Goal: Check status: Check status

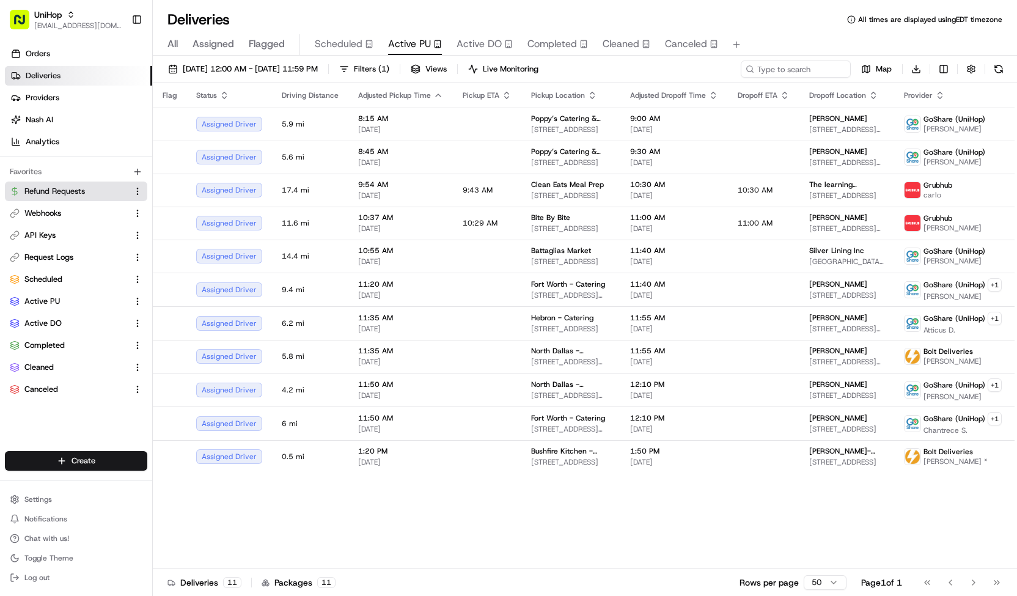
click at [97, 197] on button "Refund Requests" at bounding box center [76, 192] width 142 height 20
click at [60, 188] on span "Refund Requests" at bounding box center [54, 191] width 61 height 11
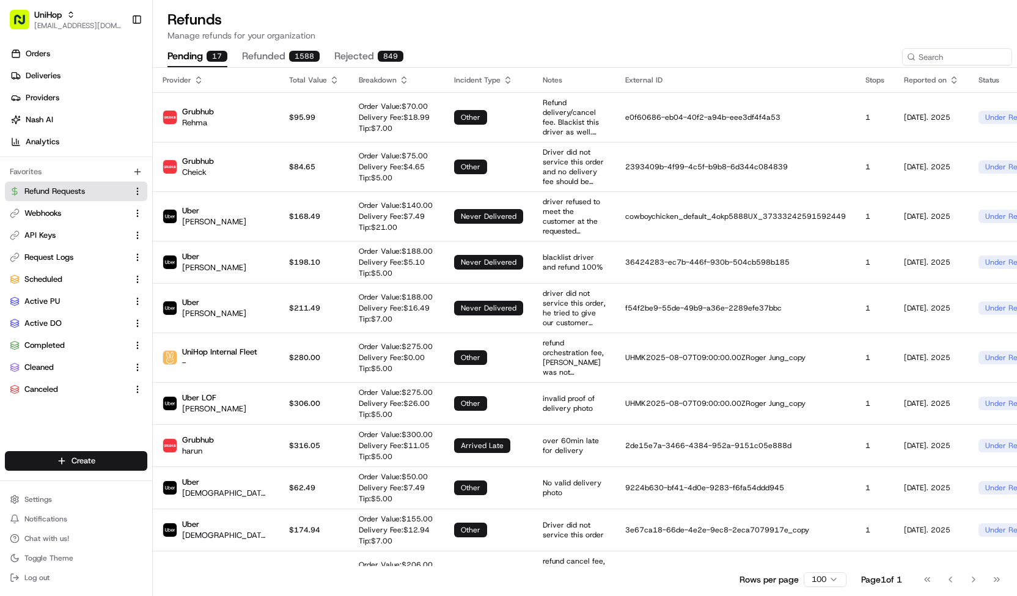
click at [292, 51] on div "1588" at bounding box center [304, 56] width 31 height 11
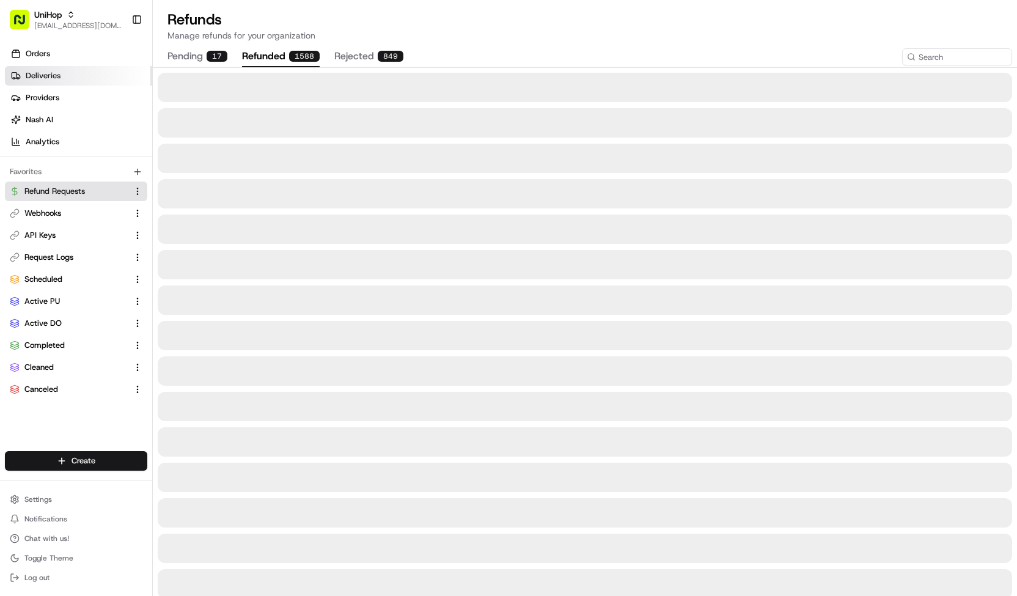
click at [39, 70] on link "Deliveries" at bounding box center [78, 76] width 147 height 20
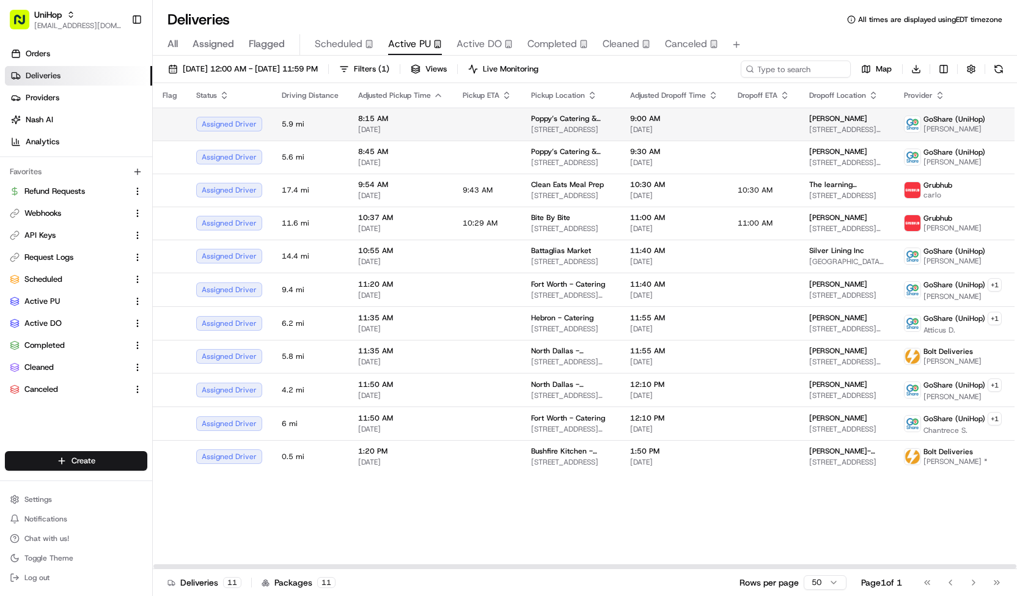
click at [504, 118] on td at bounding box center [487, 124] width 68 height 33
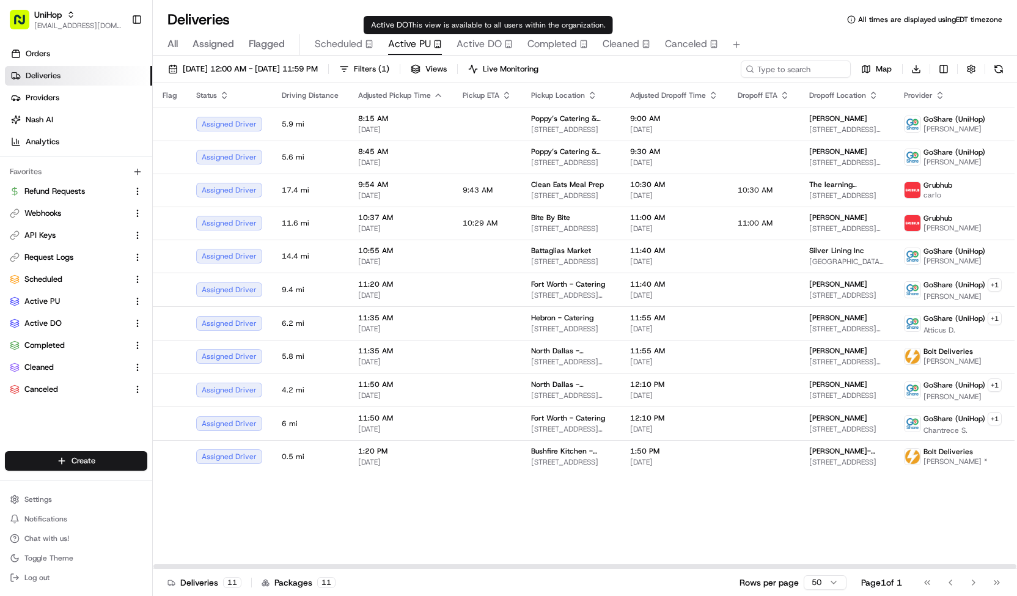
click at [474, 42] on span "Active DO" at bounding box center [479, 44] width 45 height 15
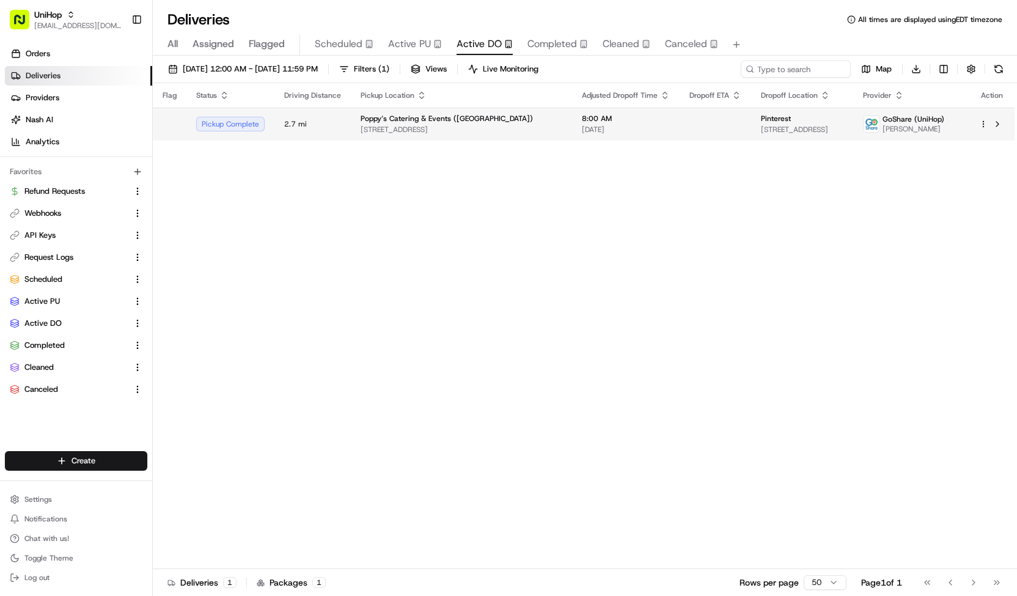
click at [518, 126] on td "Poppy’s Catering & Events ([GEOGRAPHIC_DATA]) [STREET_ADDRESS]" at bounding box center [461, 124] width 221 height 33
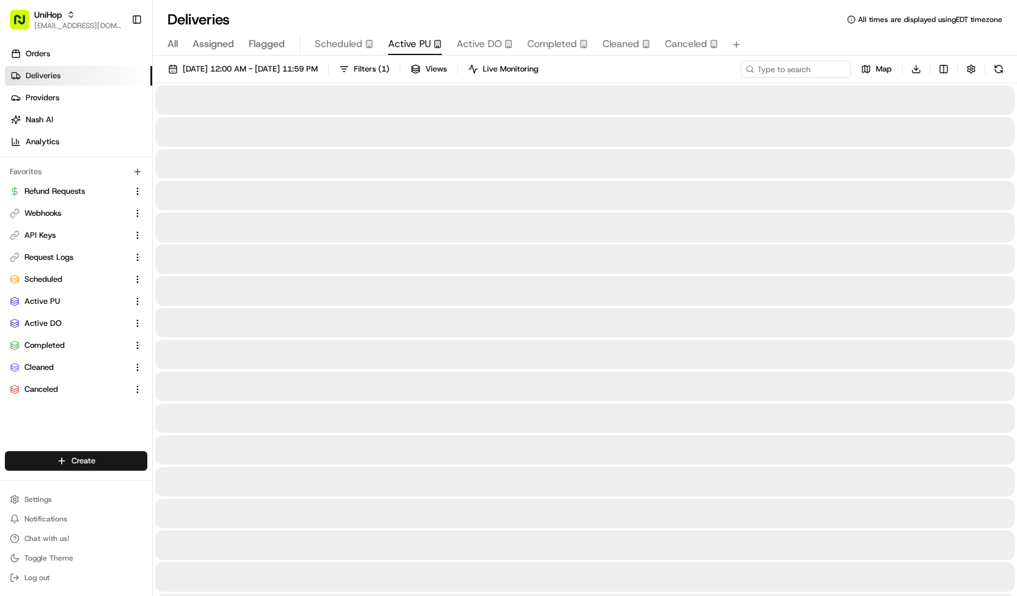
click at [400, 37] on span "Active PU" at bounding box center [409, 44] width 43 height 15
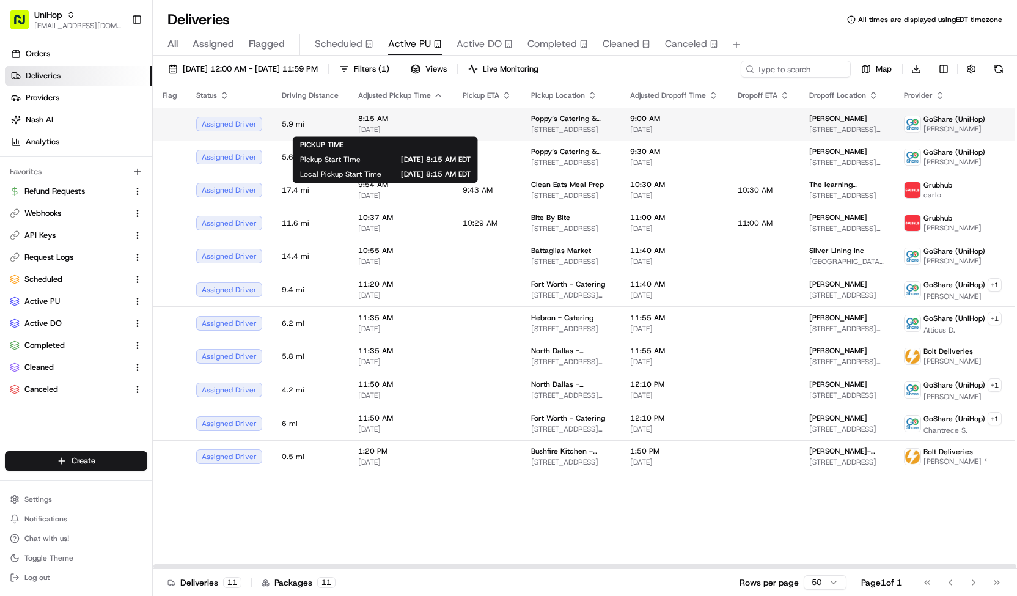
click at [388, 127] on span "[DATE]" at bounding box center [400, 130] width 85 height 10
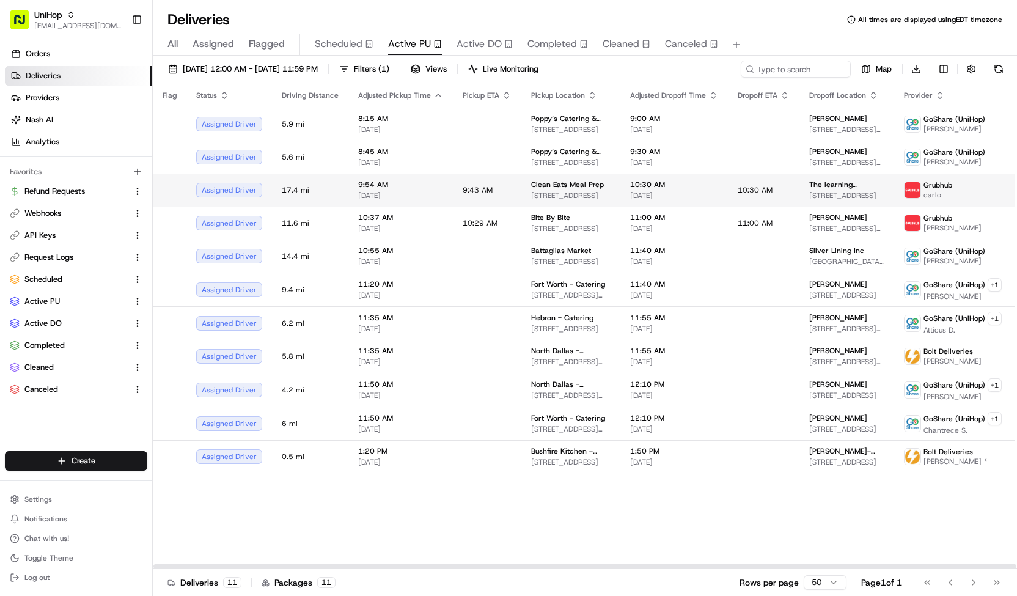
click at [405, 186] on span "9:54 AM" at bounding box center [400, 185] width 85 height 10
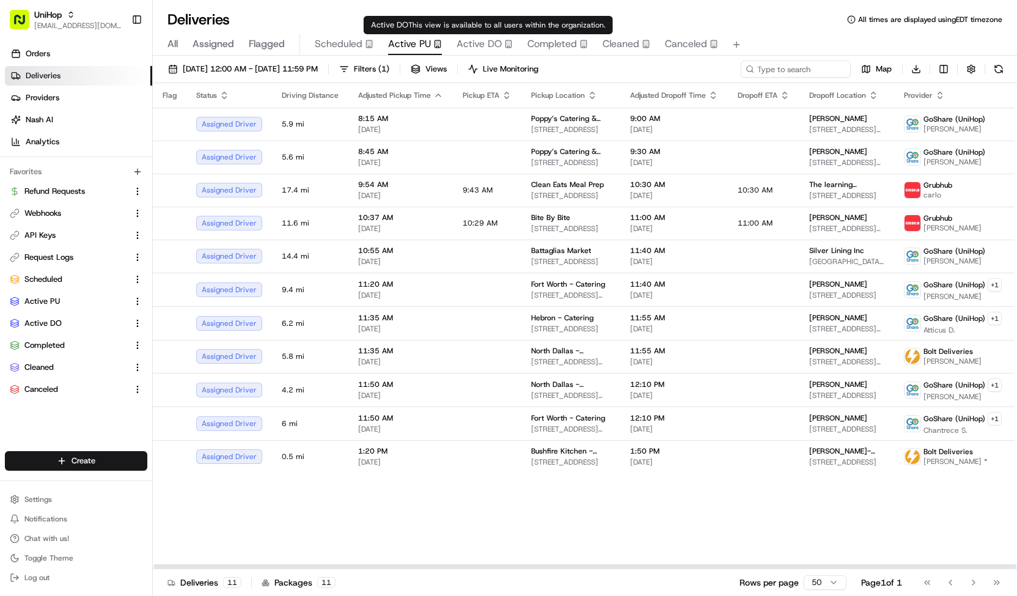
click at [470, 41] on span "Active DO" at bounding box center [479, 44] width 45 height 15
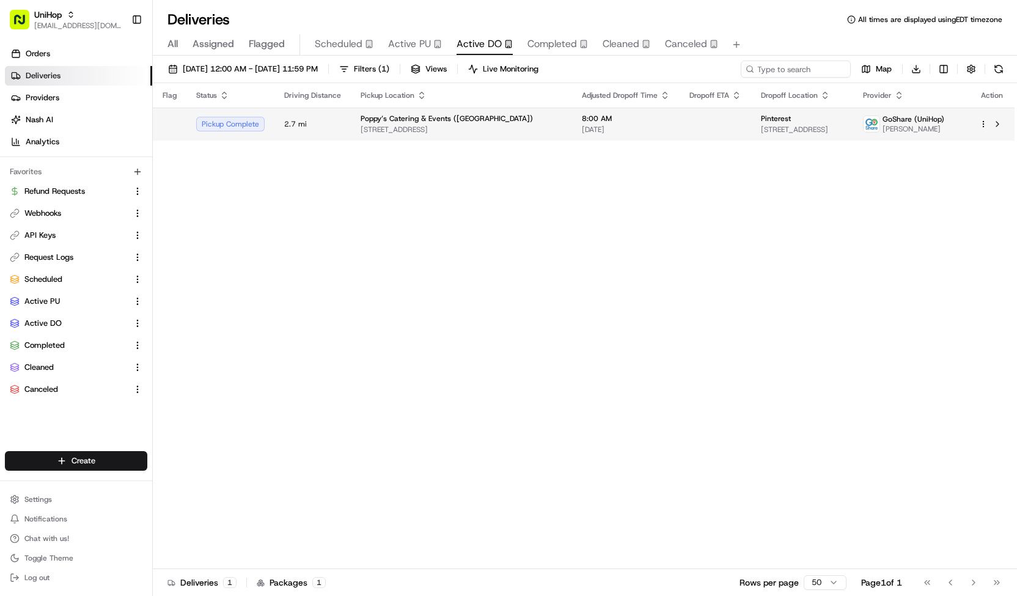
click at [499, 136] on td "Poppy’s Catering & Events ([GEOGRAPHIC_DATA]) [STREET_ADDRESS]" at bounding box center [461, 124] width 221 height 33
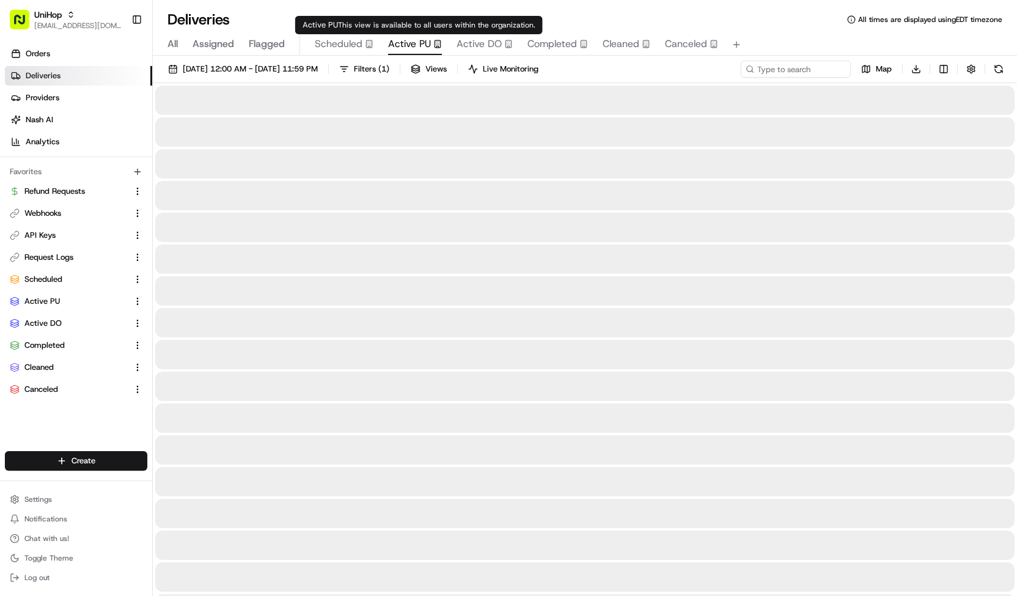
click at [430, 43] on div "Active PU" at bounding box center [415, 44] width 54 height 15
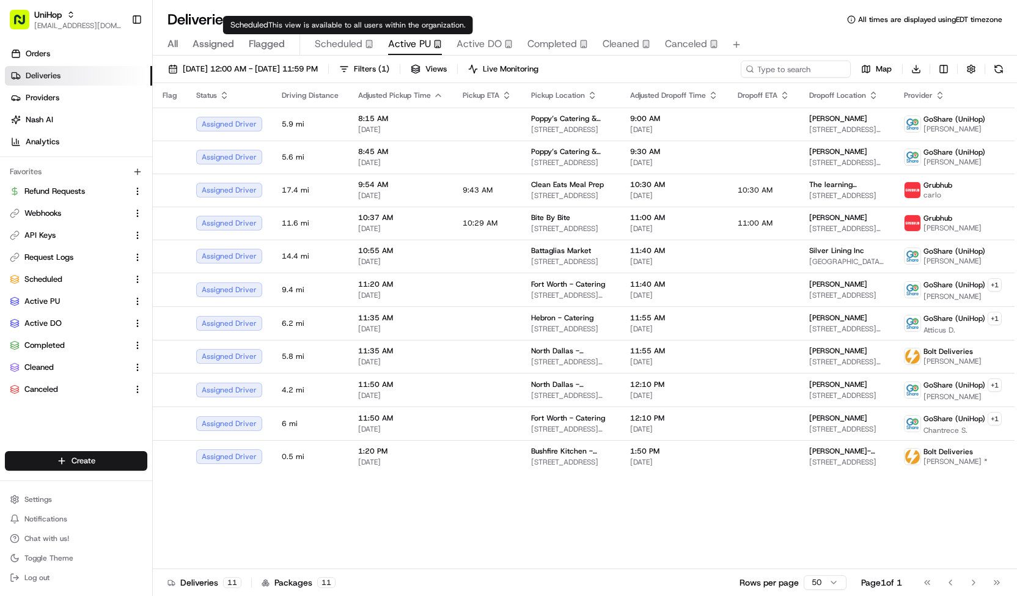
click at [340, 46] on span "Scheduled" at bounding box center [339, 44] width 48 height 15
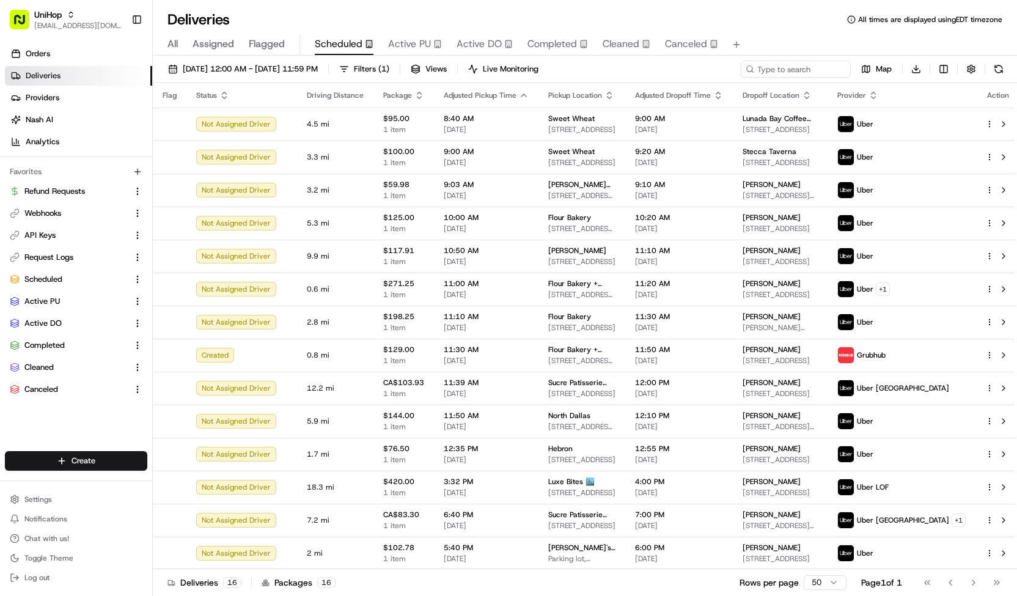
click at [470, 41] on span "Active DO" at bounding box center [479, 44] width 45 height 15
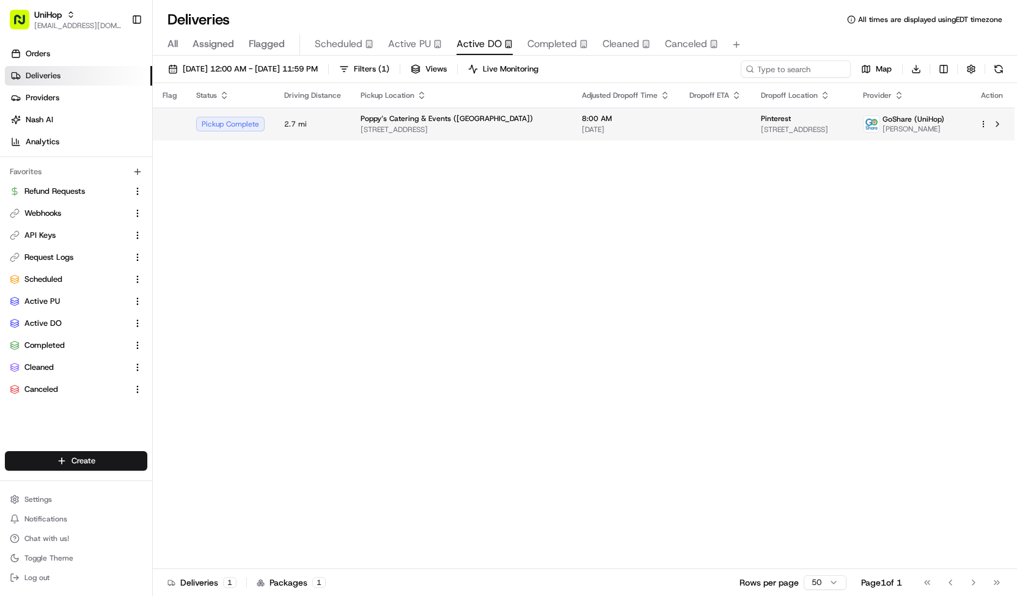
click at [458, 111] on td "Poppy’s Catering & Events ([GEOGRAPHIC_DATA]) [STREET_ADDRESS]" at bounding box center [461, 124] width 221 height 33
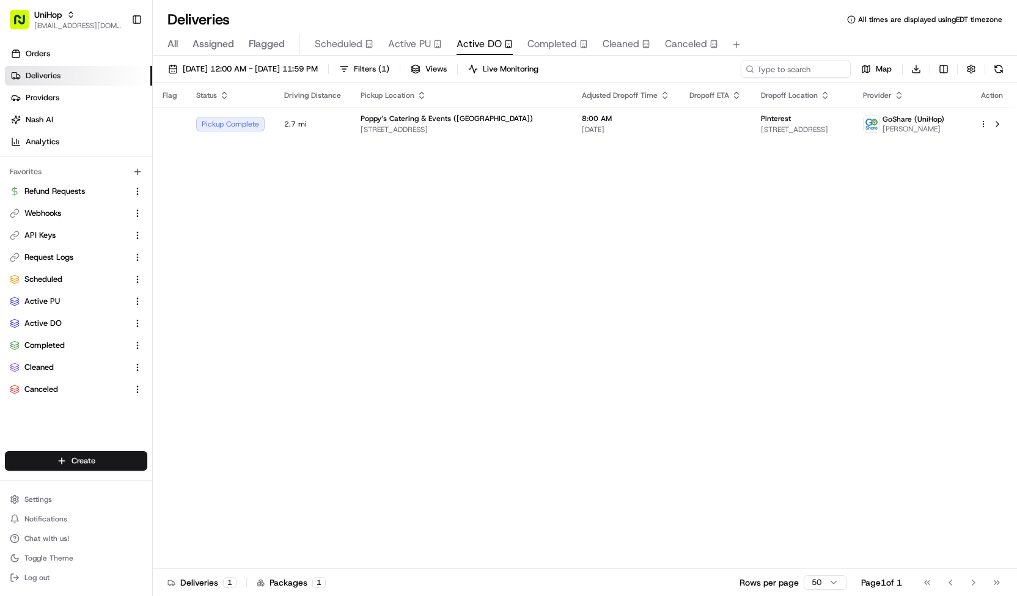
click at [400, 46] on span "Active PU" at bounding box center [409, 44] width 43 height 15
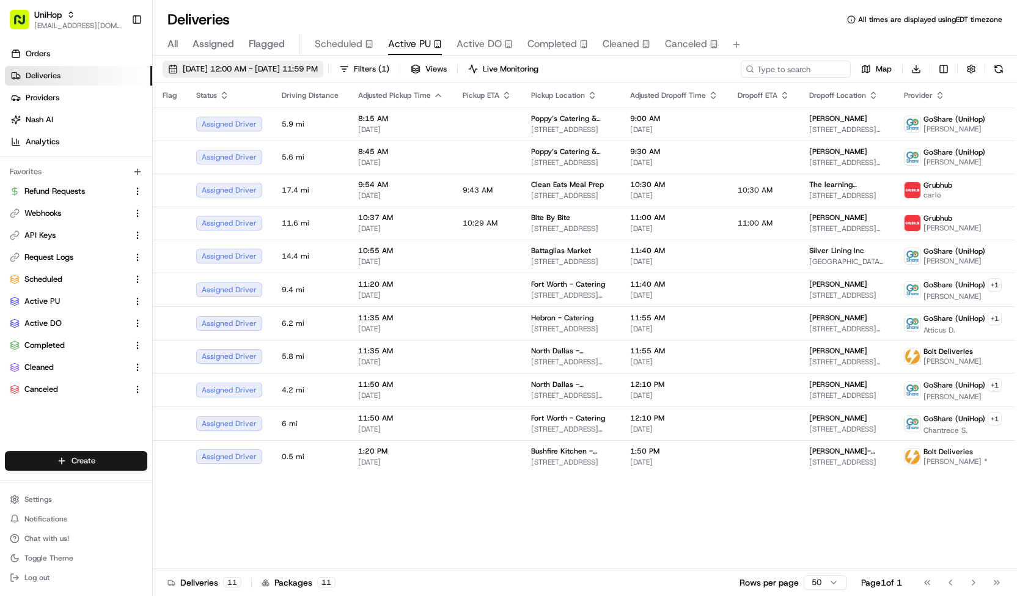
click at [317, 70] on span "[DATE] 12:00 AM - [DATE] 11:59 PM" at bounding box center [250, 69] width 135 height 11
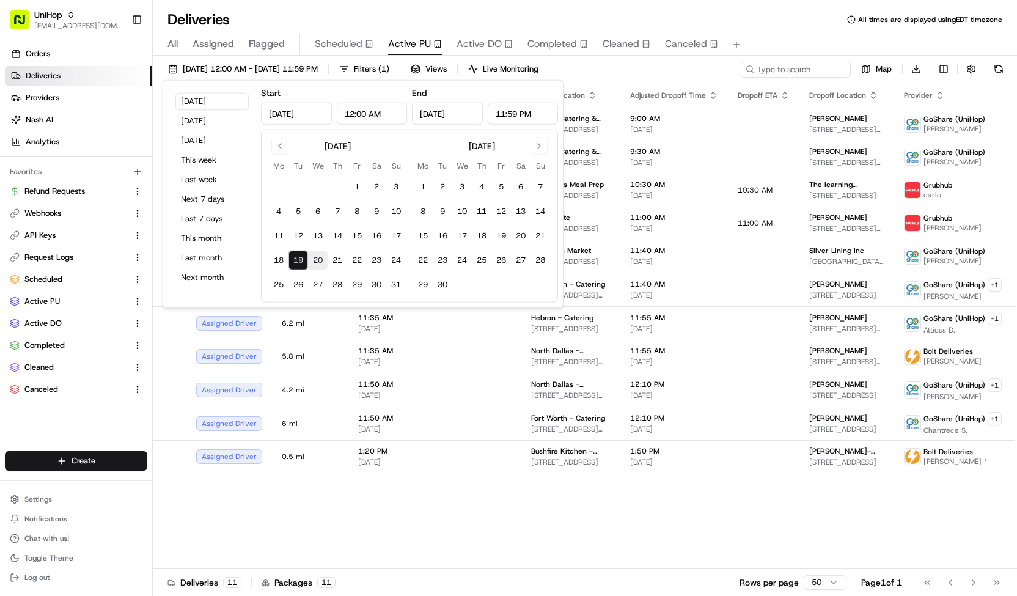
click at [318, 262] on button "20" at bounding box center [318, 261] width 20 height 20
type input "[DATE]"
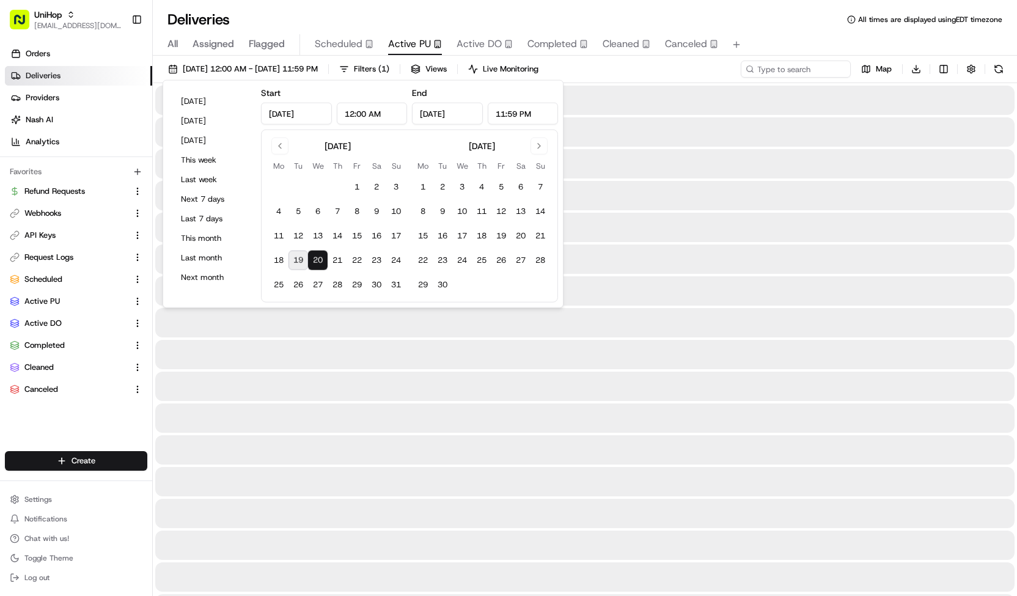
click at [318, 262] on button "20" at bounding box center [318, 261] width 20 height 20
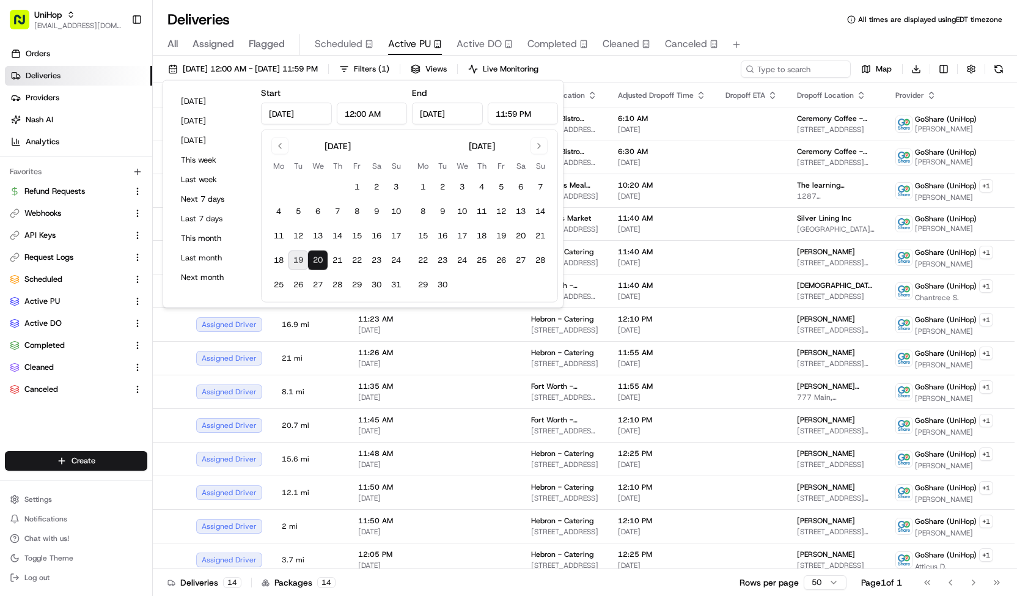
click at [611, 64] on div "[DATE] 12:00 AM - [DATE] 11:59 PM Filters ( 1 ) Views Live Monitoring Map Downl…" at bounding box center [585, 72] width 864 height 23
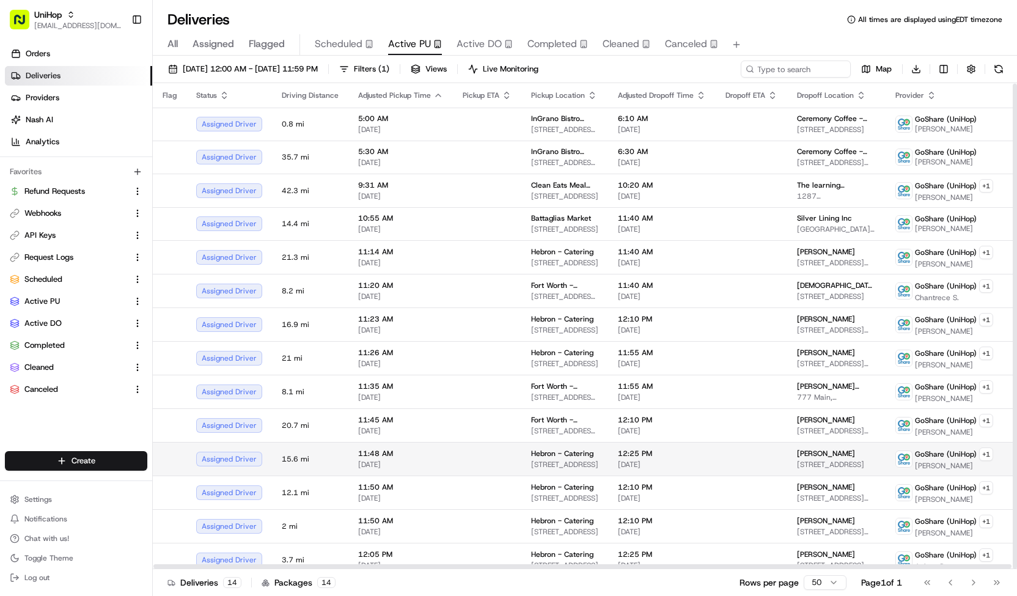
click at [672, 452] on span "12:25 PM" at bounding box center [662, 454] width 88 height 10
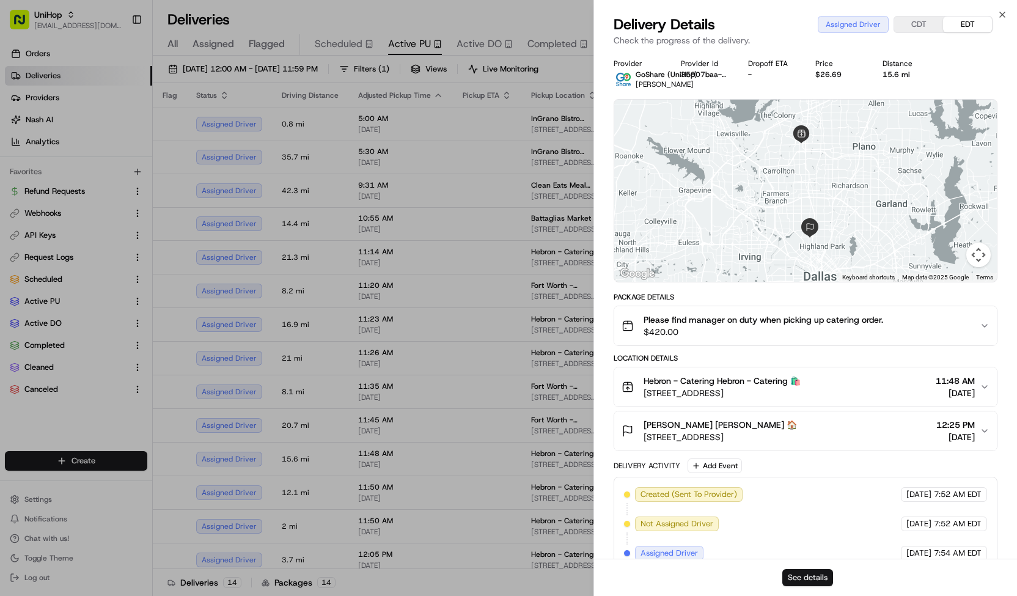
click at [806, 573] on button "See details" at bounding box center [807, 577] width 51 height 17
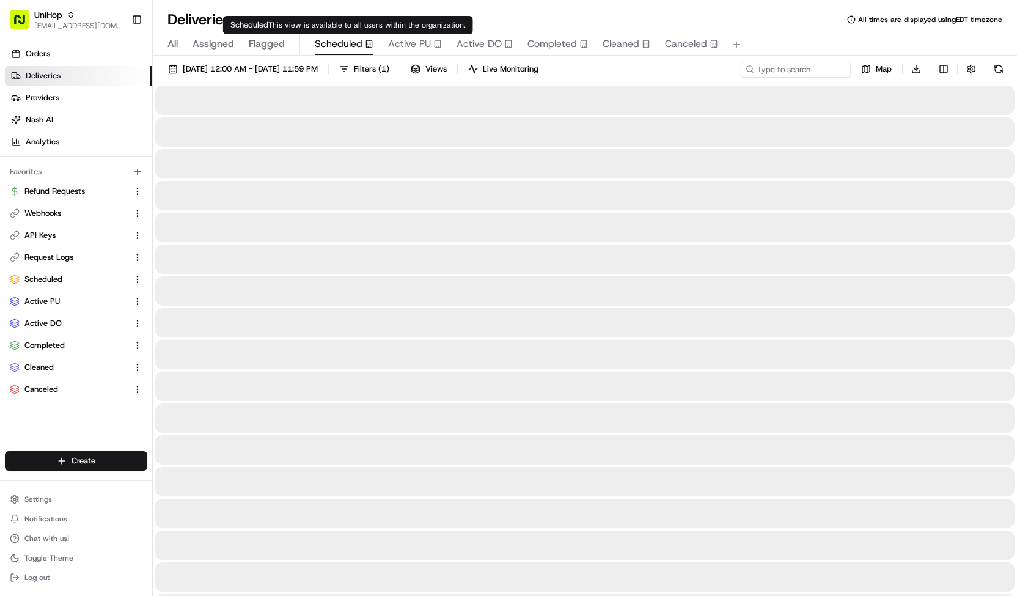
click at [356, 48] on span "Scheduled" at bounding box center [339, 44] width 48 height 15
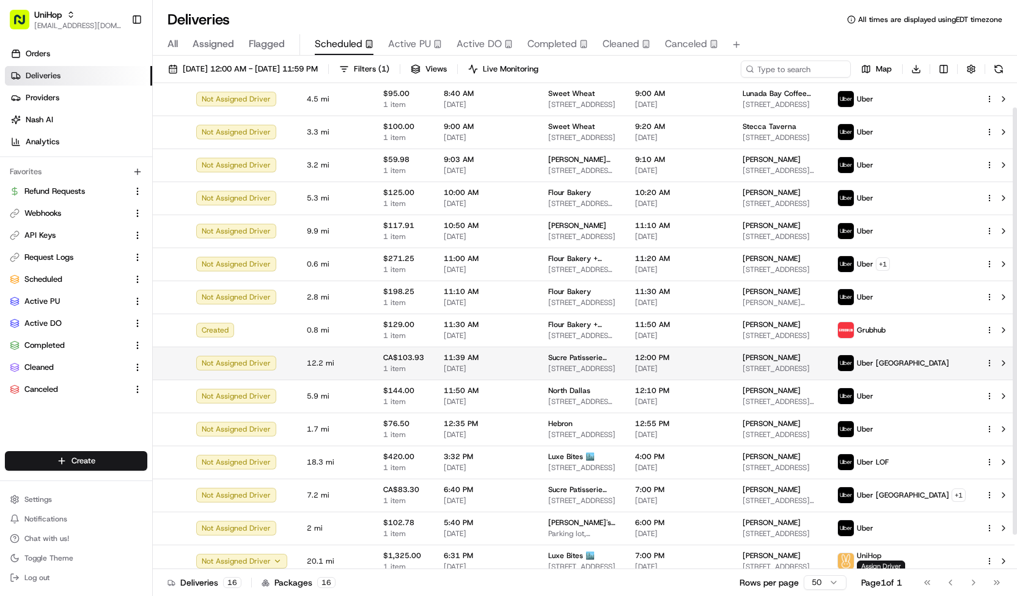
scroll to position [66, 0]
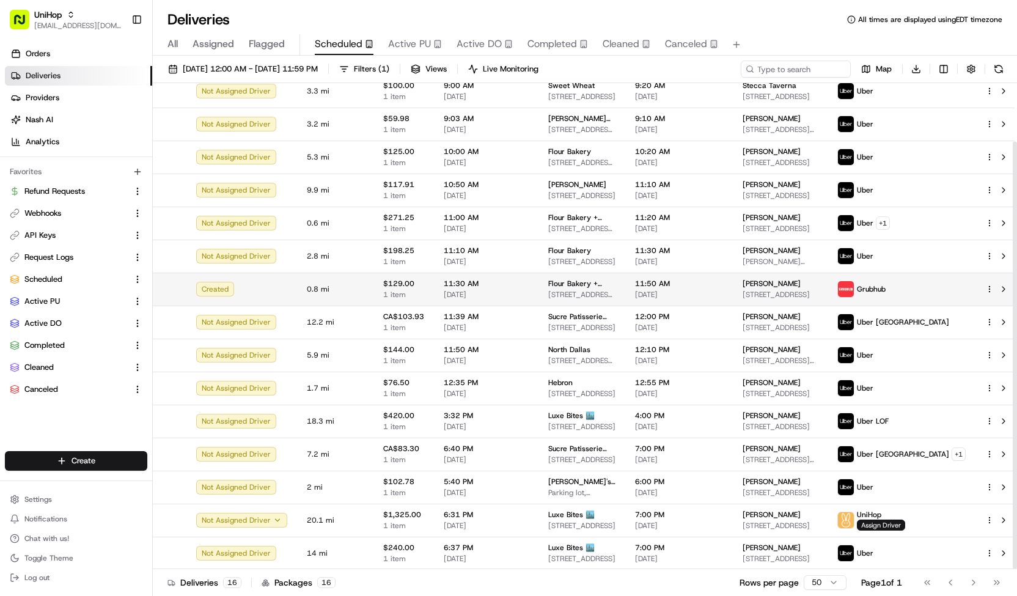
click at [548, 291] on span "[STREET_ADDRESS][US_STATE]" at bounding box center [581, 295] width 67 height 10
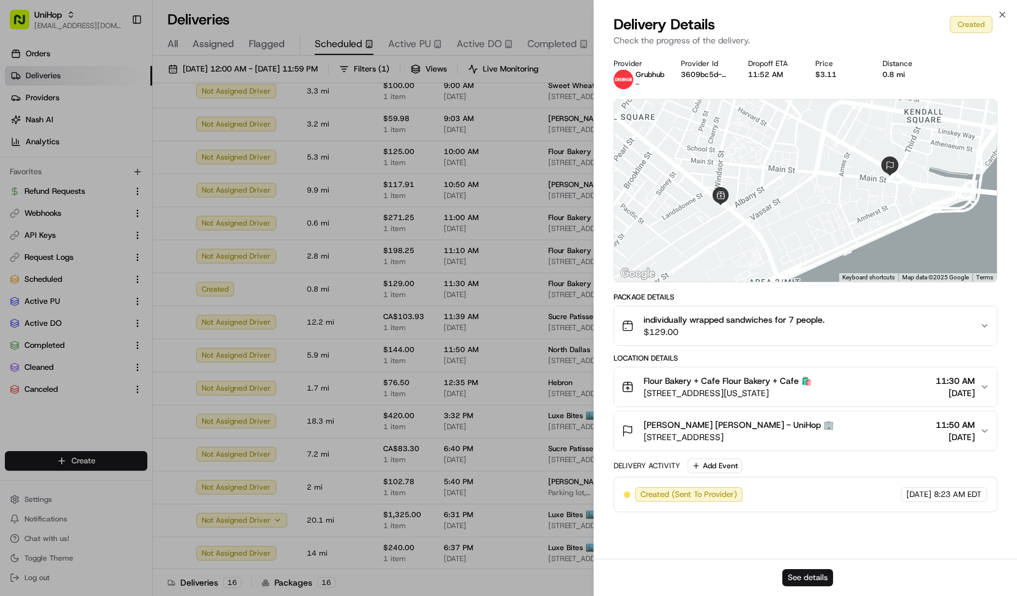
click at [818, 583] on button "See details" at bounding box center [807, 577] width 51 height 17
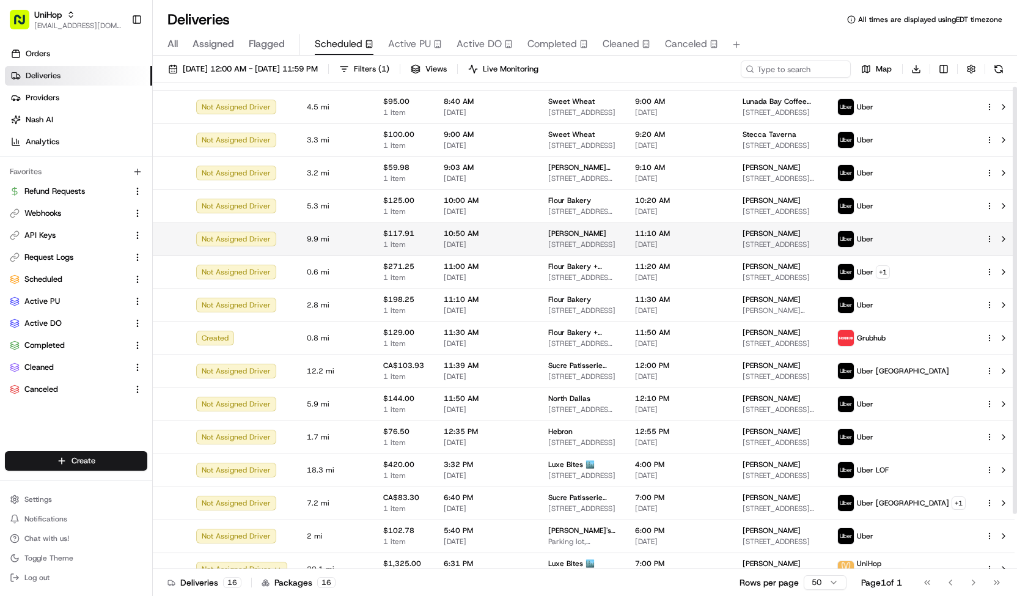
scroll to position [0, 0]
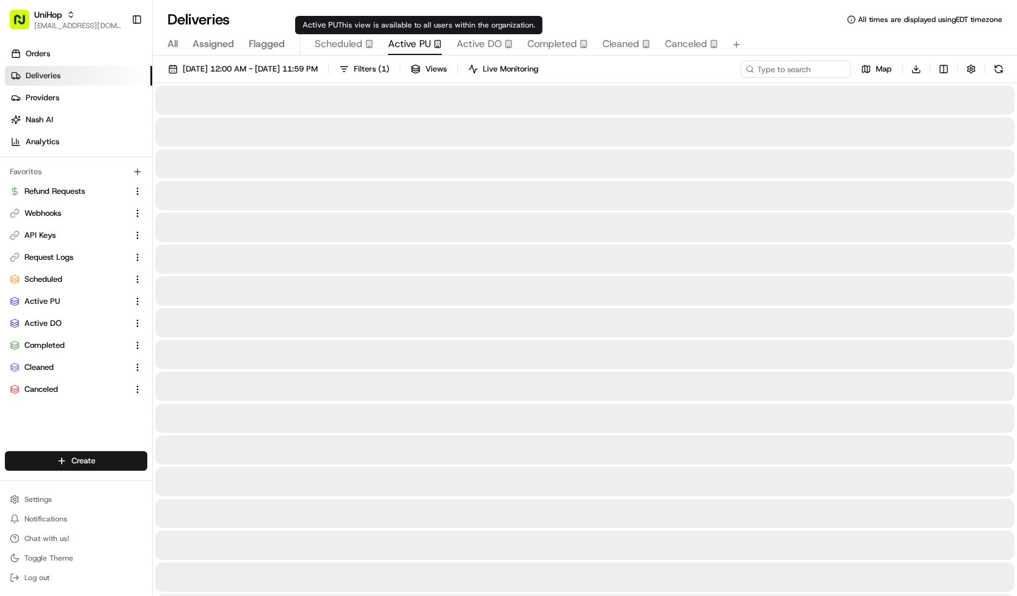
click at [411, 41] on span "Active PU" at bounding box center [409, 44] width 43 height 15
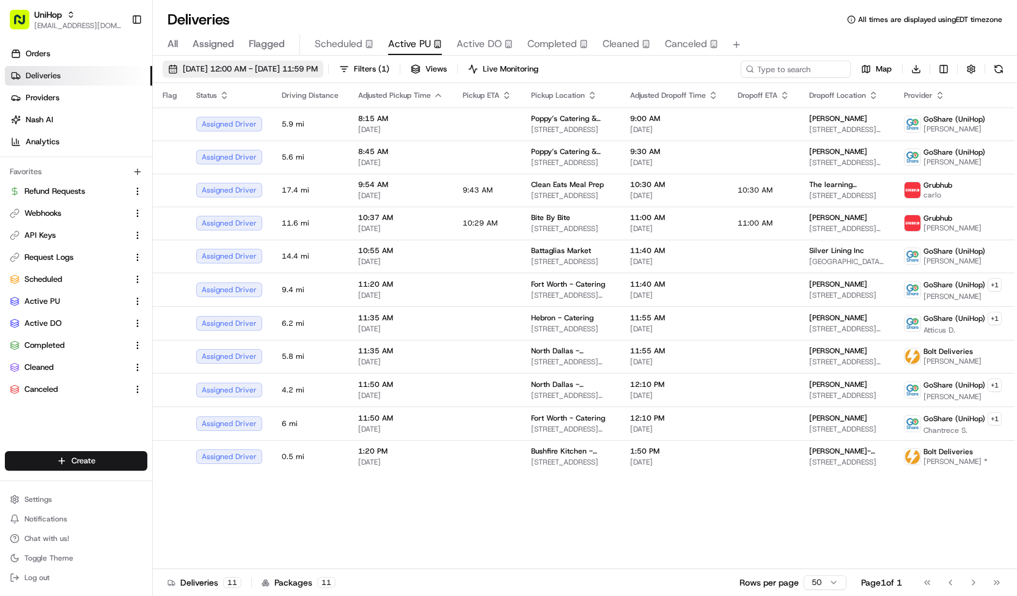
click at [309, 65] on span "[DATE] 12:00 AM - [DATE] 11:59 PM" at bounding box center [250, 69] width 135 height 11
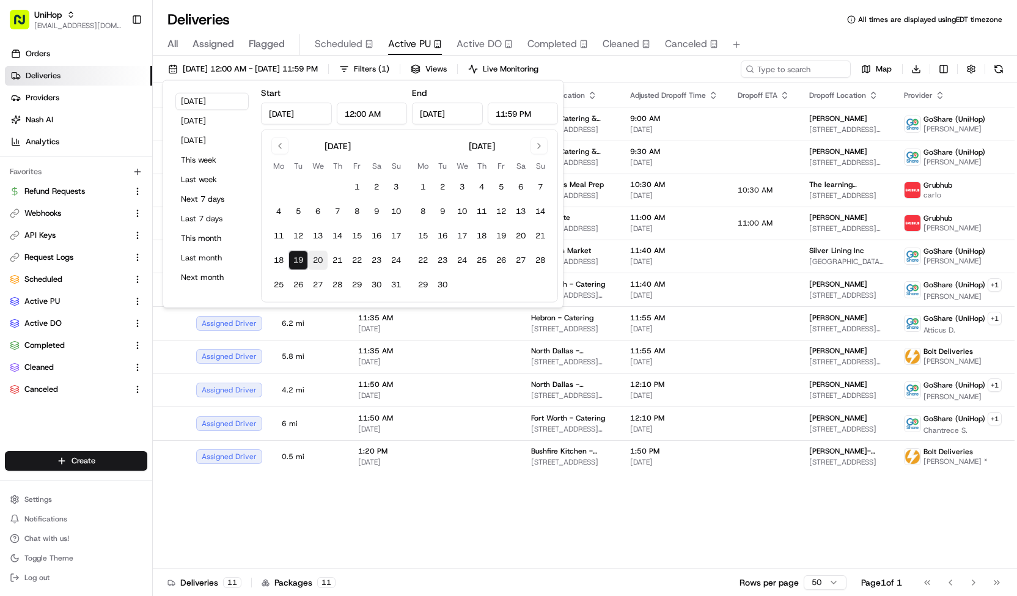
click at [318, 257] on button "20" at bounding box center [318, 261] width 20 height 20
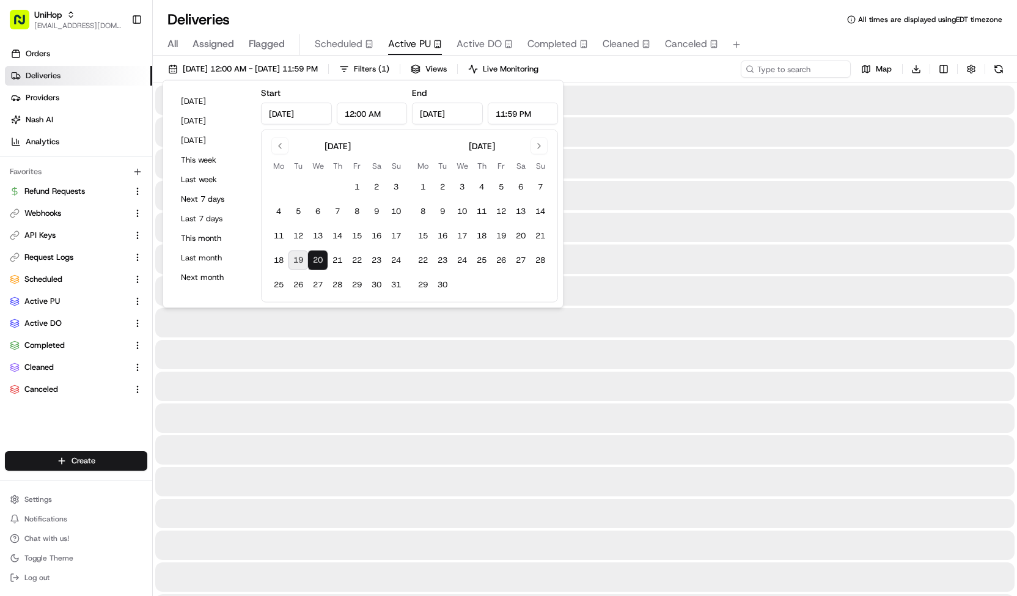
type input "[DATE]"
click at [318, 257] on button "20" at bounding box center [318, 261] width 20 height 20
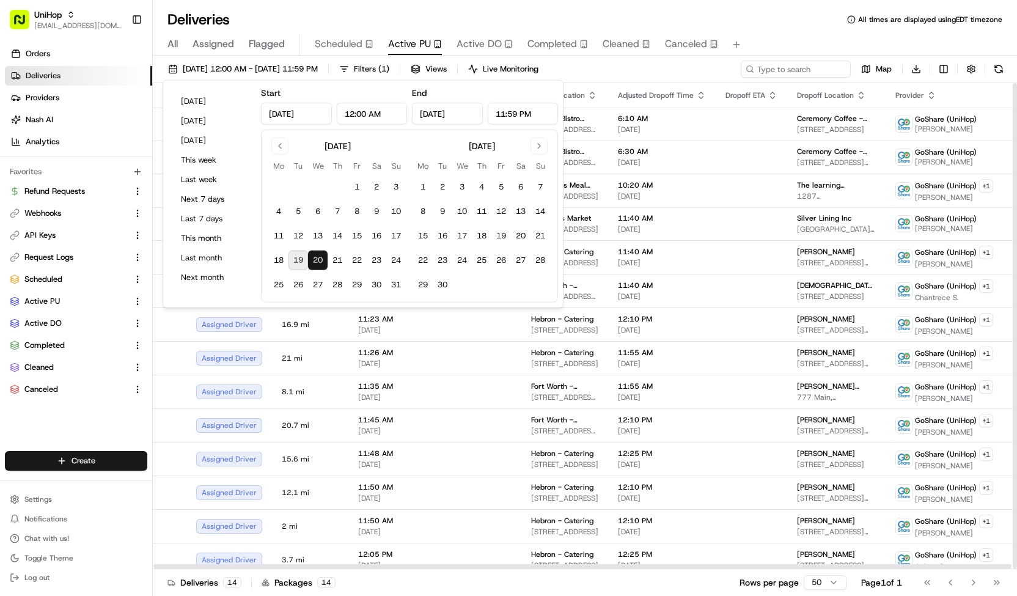
click at [653, 67] on div "[DATE] 12:00 AM - [DATE] 11:59 PM Filters ( 1 ) Views Live Monitoring Map Downl…" at bounding box center [585, 72] width 864 height 23
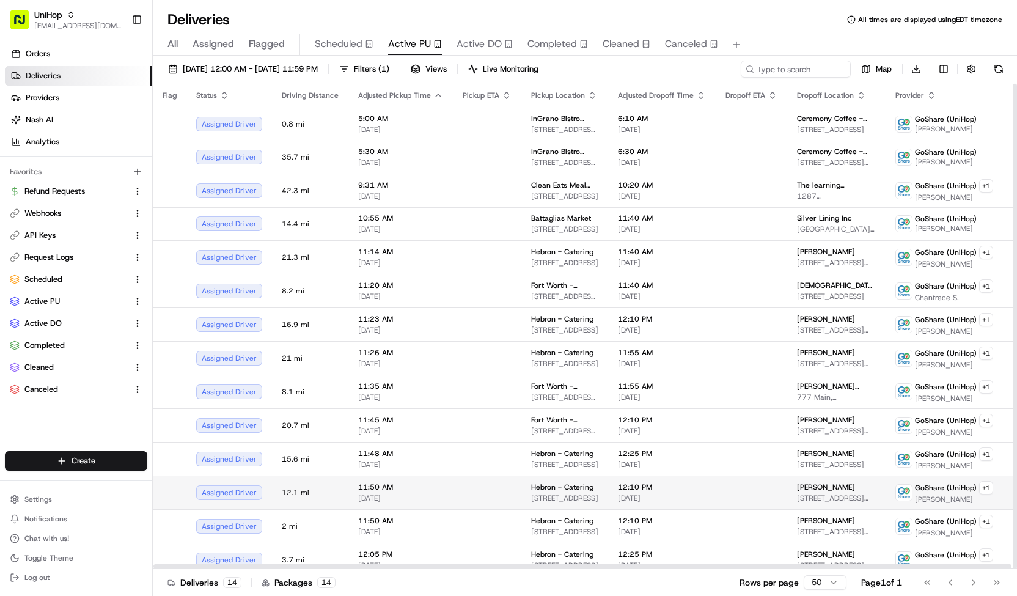
click at [496, 478] on td at bounding box center [487, 493] width 68 height 34
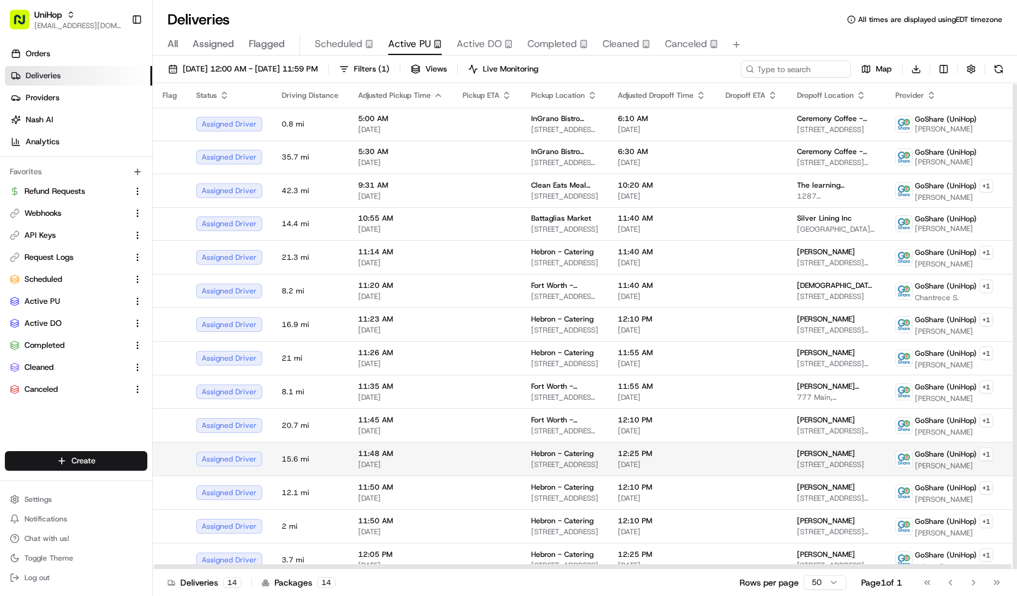
click at [500, 454] on td at bounding box center [487, 459] width 68 height 34
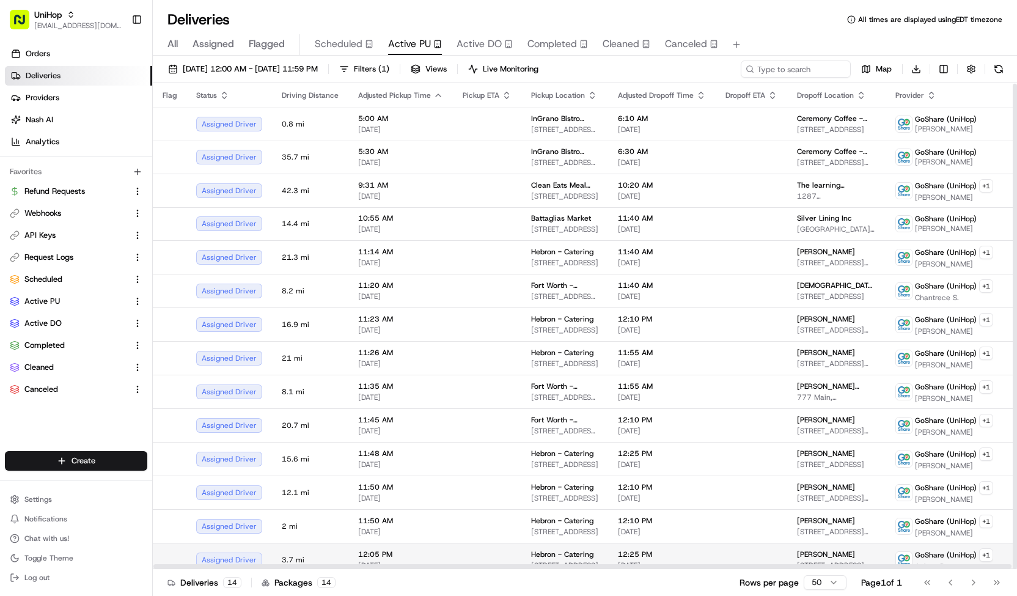
click at [486, 554] on td at bounding box center [487, 560] width 68 height 34
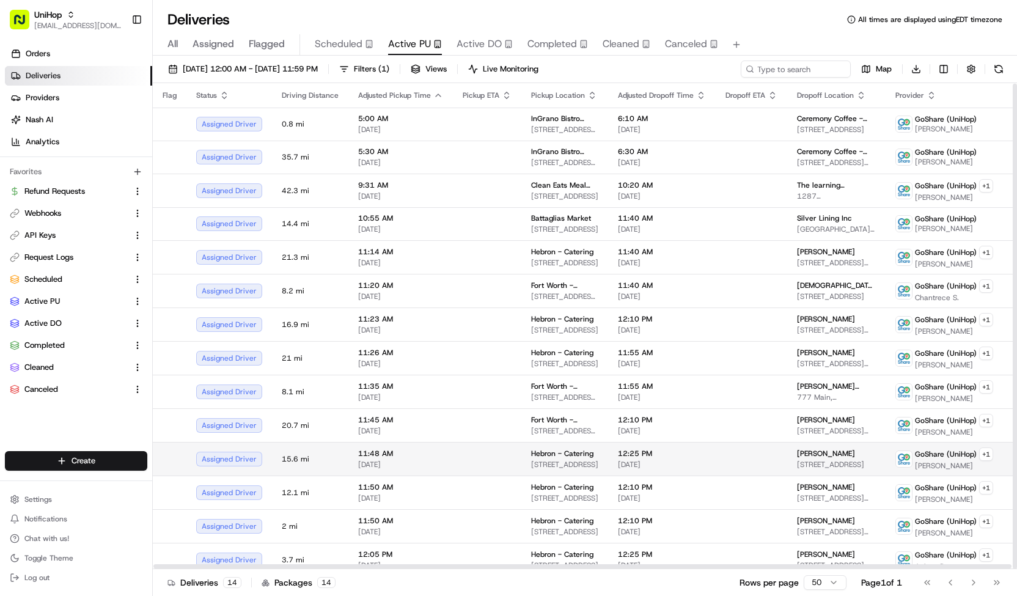
click at [504, 460] on td at bounding box center [487, 459] width 68 height 34
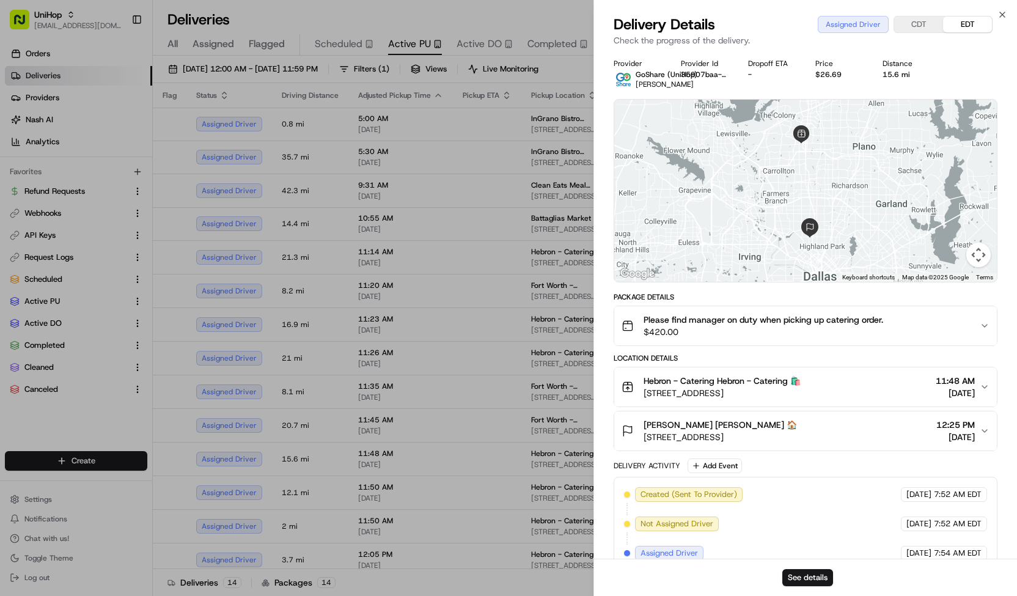
click at [755, 417] on button "[PERSON_NAME] [PERSON_NAME] 🏠 [STREET_ADDRESS] 12:25 PM [DATE]" at bounding box center [805, 430] width 383 height 39
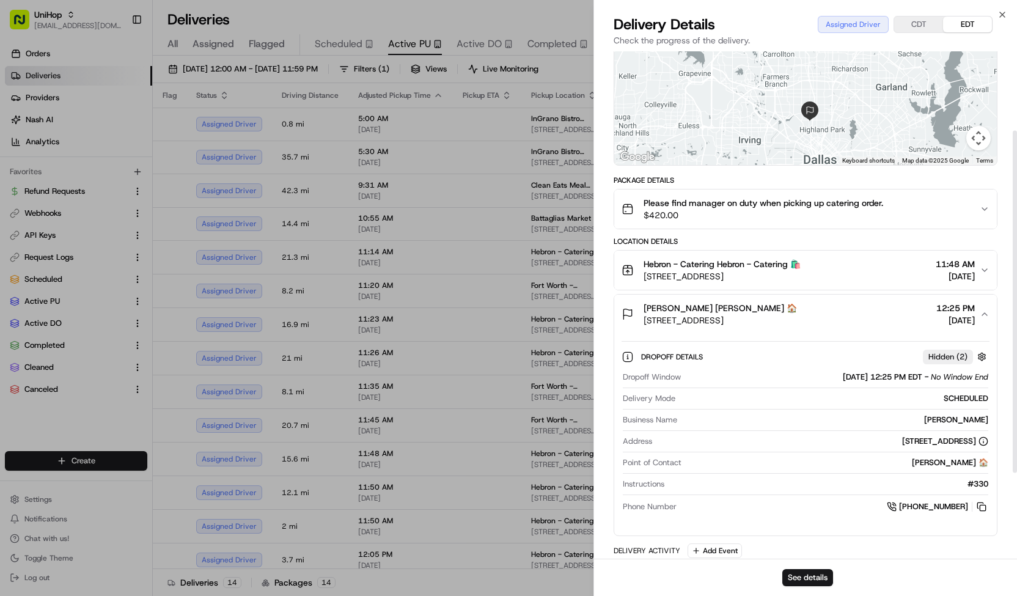
scroll to position [117, 0]
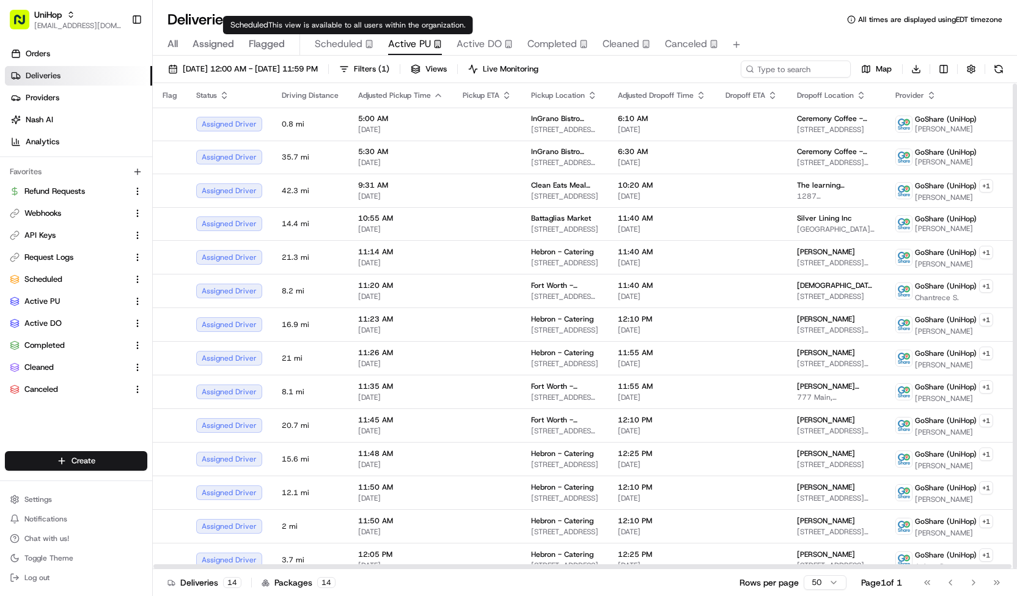
click at [340, 35] on button "Scheduled" at bounding box center [344, 44] width 59 height 21
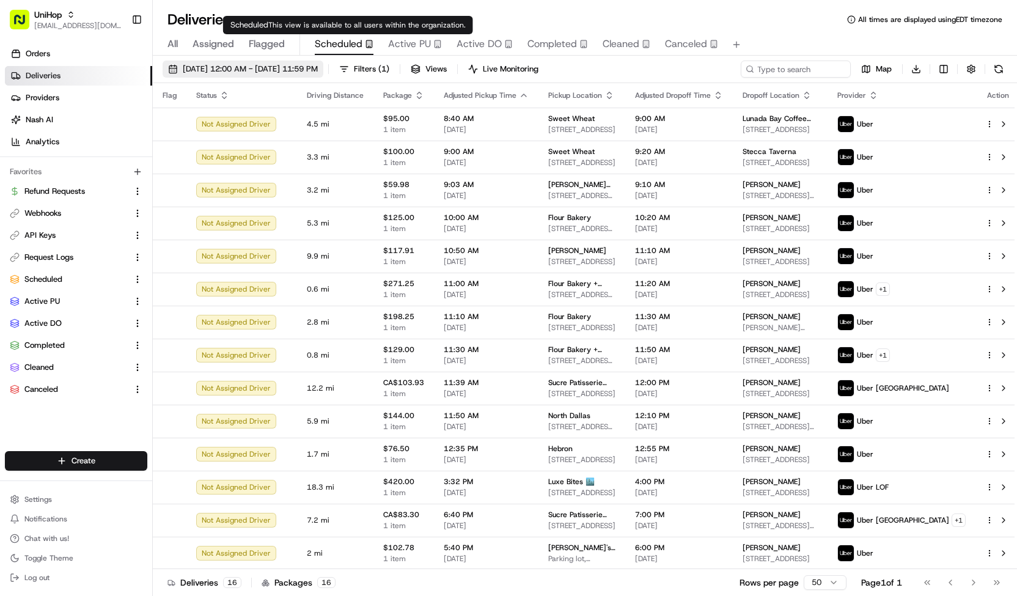
click at [318, 65] on span "[DATE] 12:00 AM - [DATE] 11:59 PM" at bounding box center [250, 69] width 135 height 11
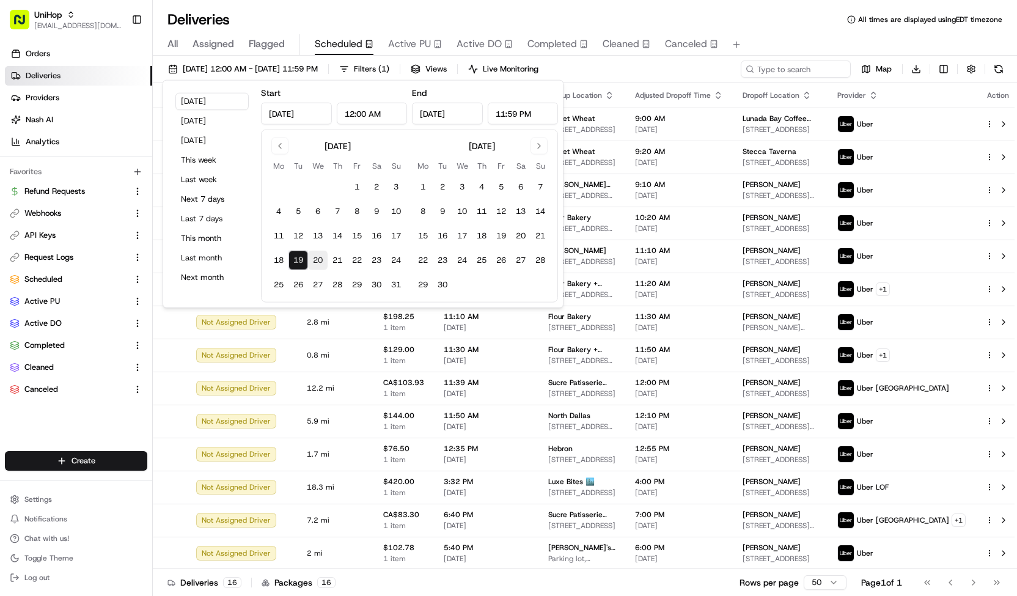
click at [317, 257] on button "20" at bounding box center [318, 261] width 20 height 20
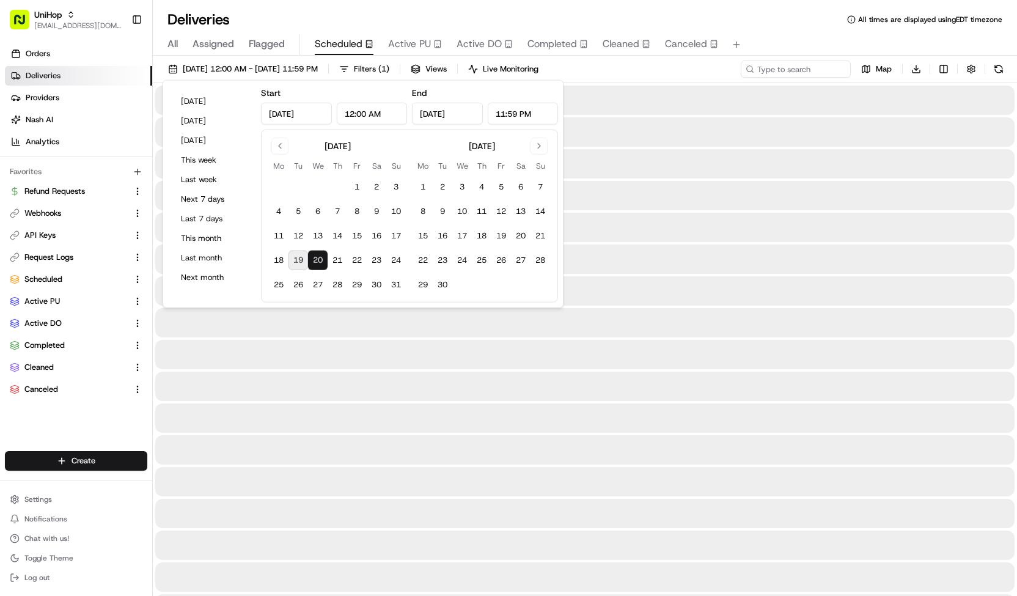
type input "[DATE]"
click at [317, 257] on button "20" at bounding box center [318, 261] width 20 height 20
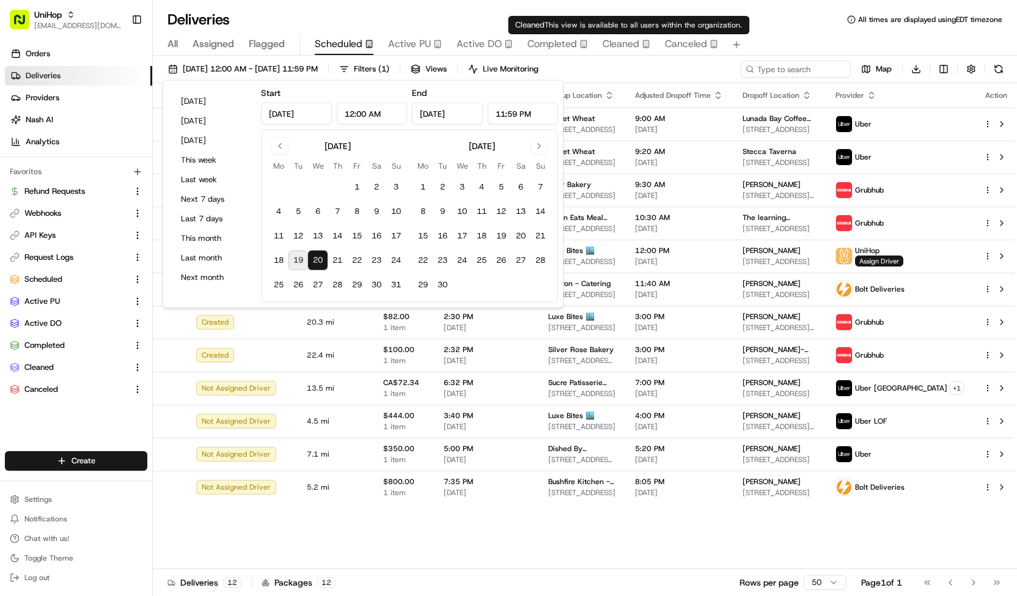
click at [614, 70] on div "[DATE] 12:00 AM - [DATE] 11:59 PM Filters ( 1 ) Views Live Monitoring Map Downl…" at bounding box center [585, 72] width 864 height 23
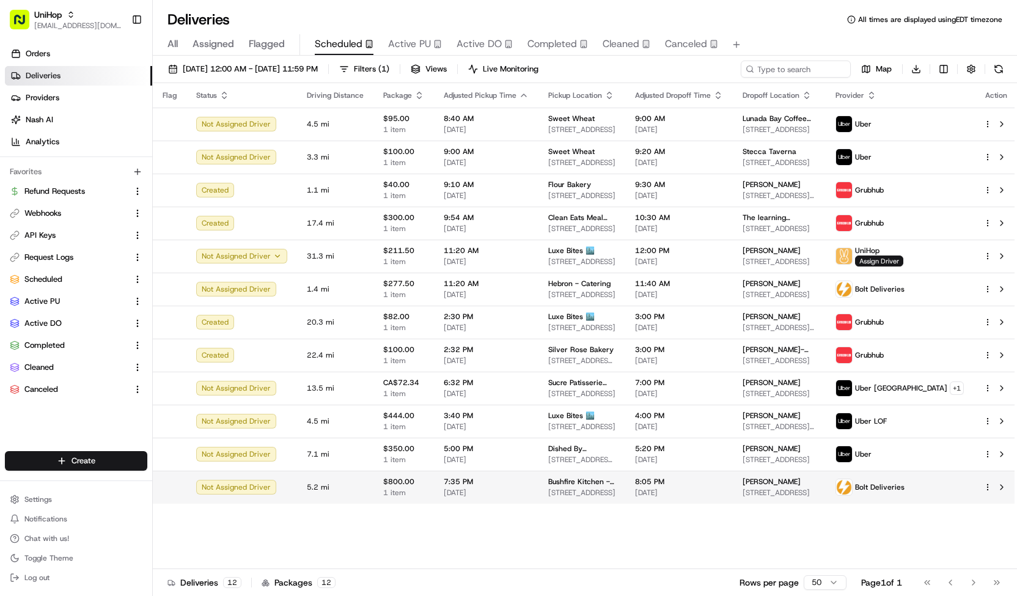
click at [471, 503] on td "7:35 PM [DATE]" at bounding box center [486, 487] width 105 height 33
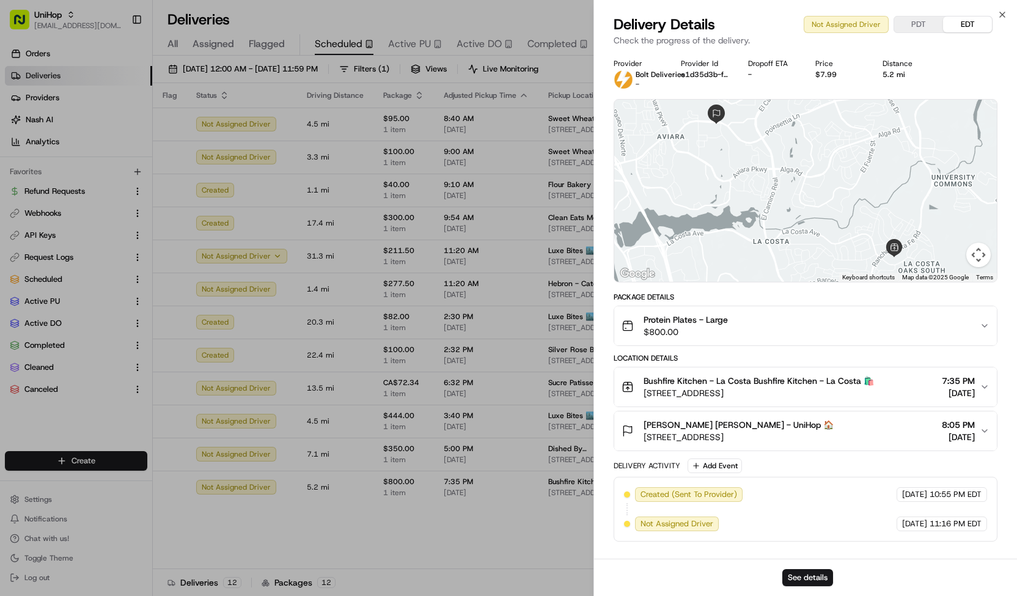
click at [671, 329] on span "$800.00" at bounding box center [686, 332] width 84 height 12
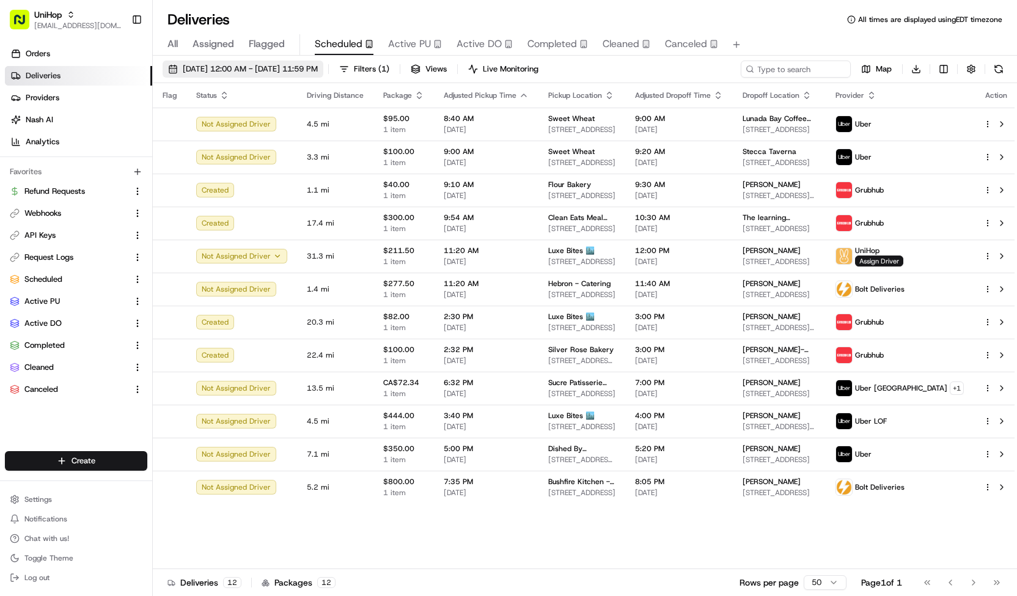
click at [318, 70] on span "[DATE] 12:00 AM - [DATE] 11:59 PM" at bounding box center [250, 69] width 135 height 11
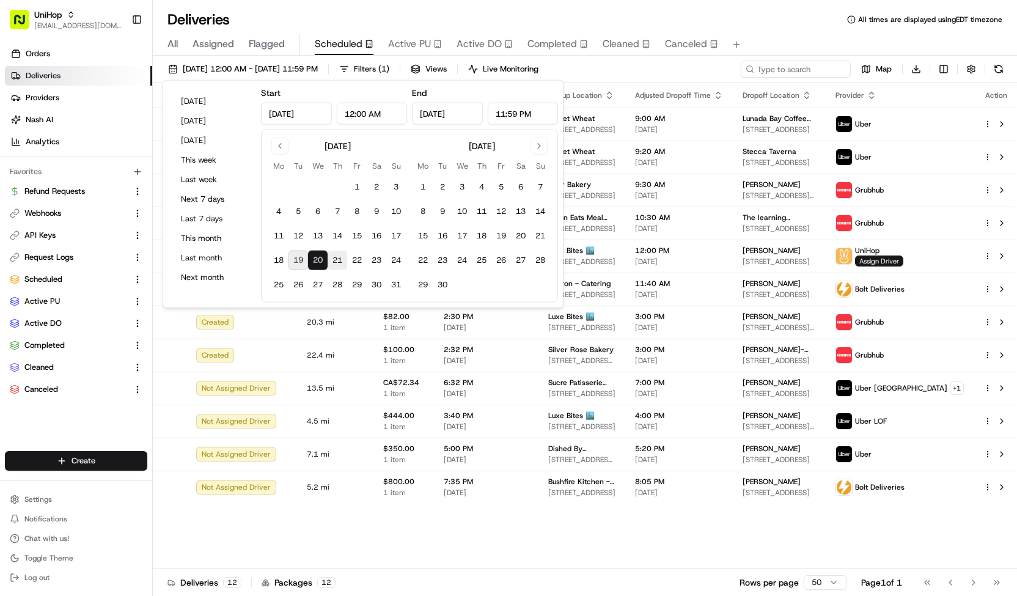
click at [340, 262] on button "21" at bounding box center [338, 261] width 20 height 20
type input "[DATE]"
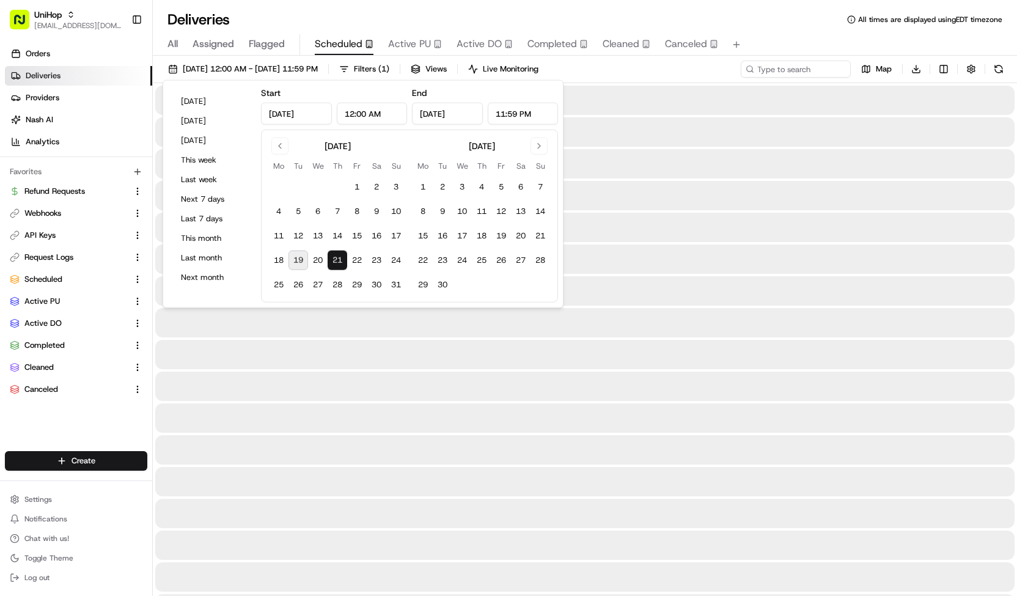
click at [340, 262] on button "21" at bounding box center [338, 261] width 20 height 20
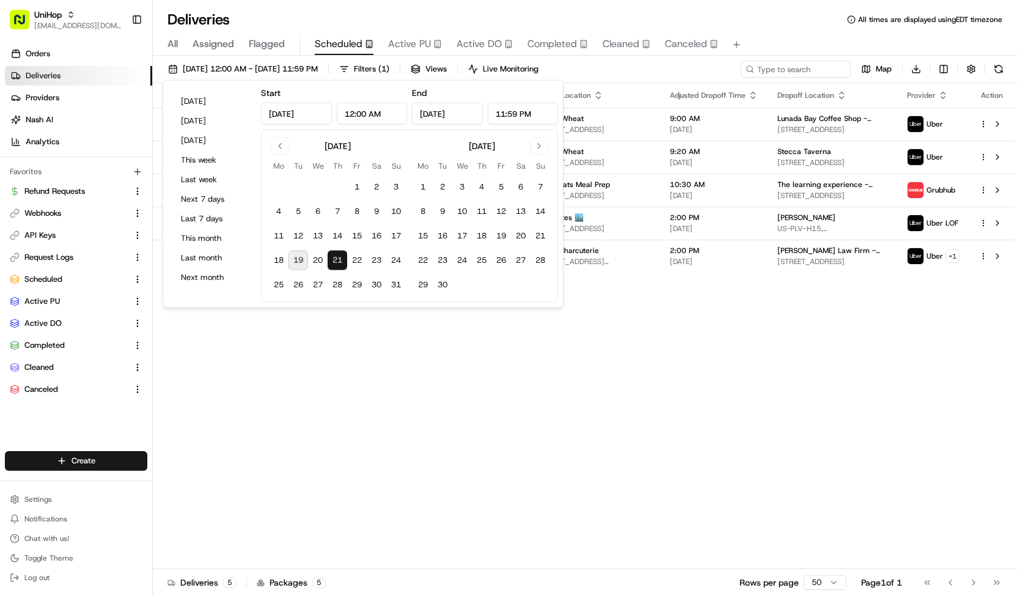
click at [630, 68] on div "[DATE] 12:00 AM - [DATE] 11:59 PM Filters ( 1 ) Views Live Monitoring Map Downl…" at bounding box center [585, 72] width 864 height 23
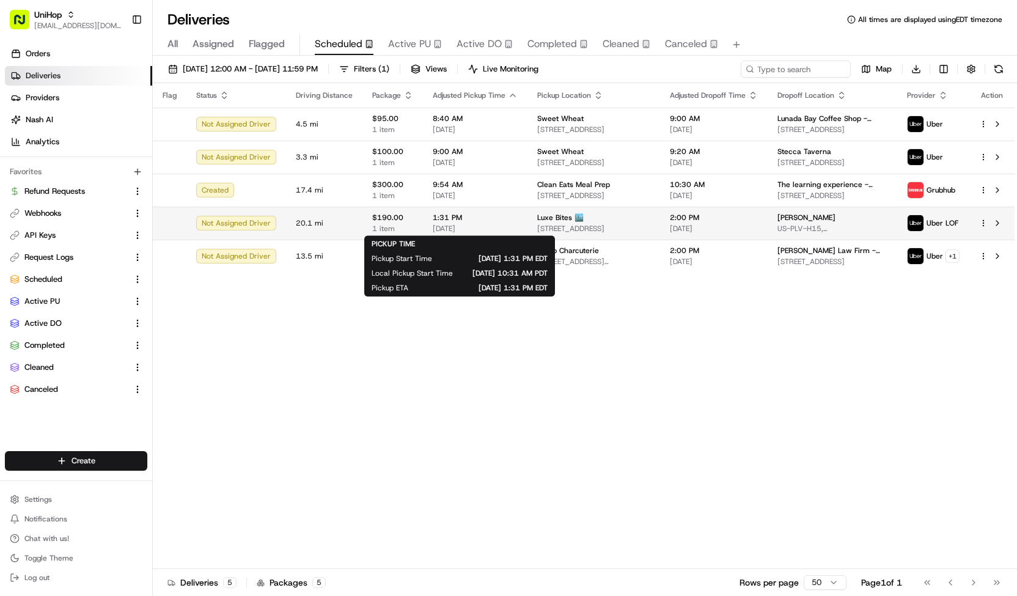
click at [502, 229] on span "[DATE]" at bounding box center [475, 229] width 85 height 10
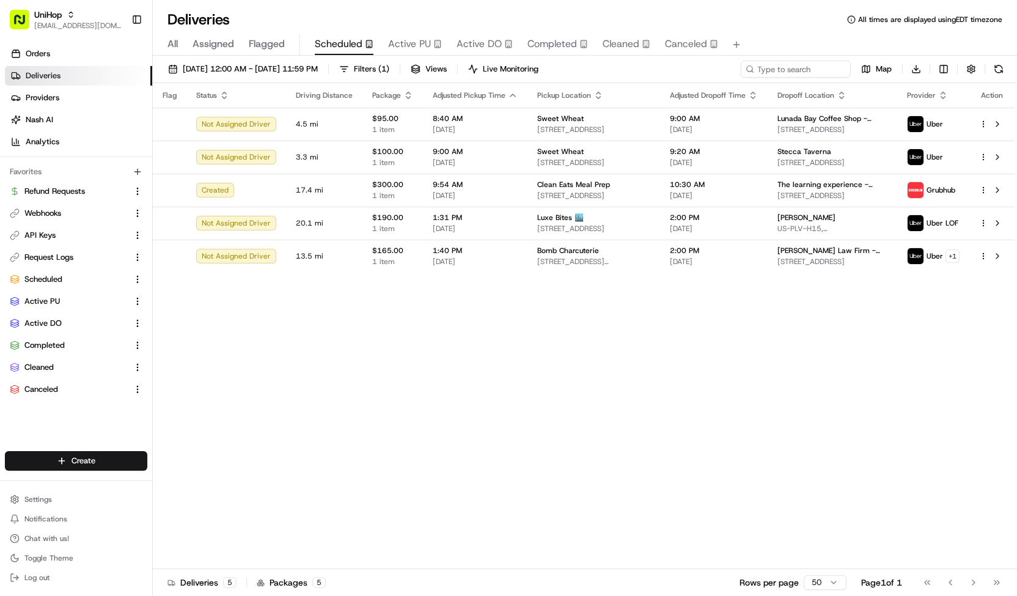
click at [400, 37] on span "Active PU" at bounding box center [409, 44] width 43 height 15
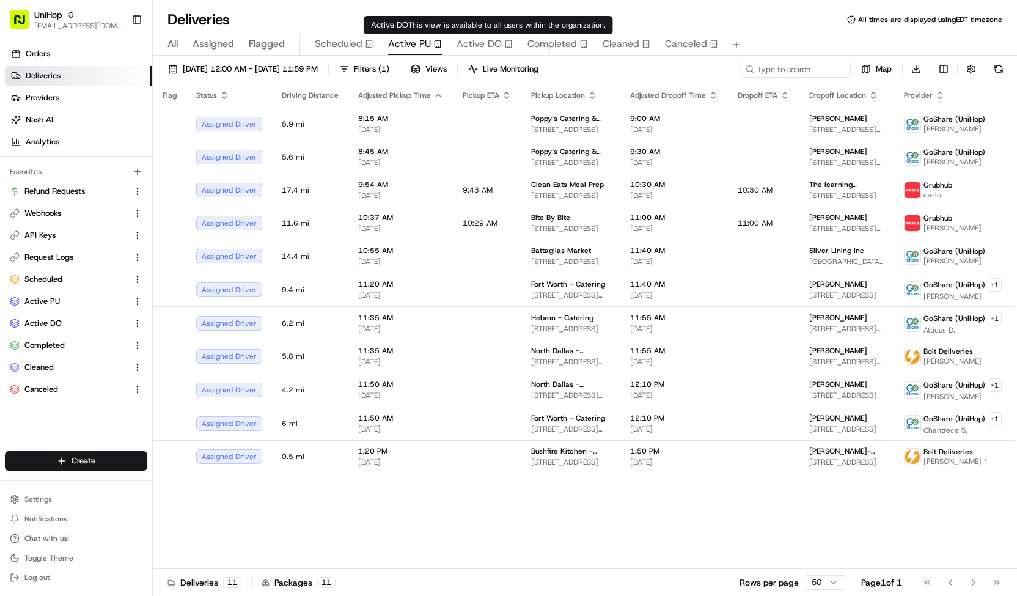
click at [496, 42] on span "Active DO" at bounding box center [479, 44] width 45 height 15
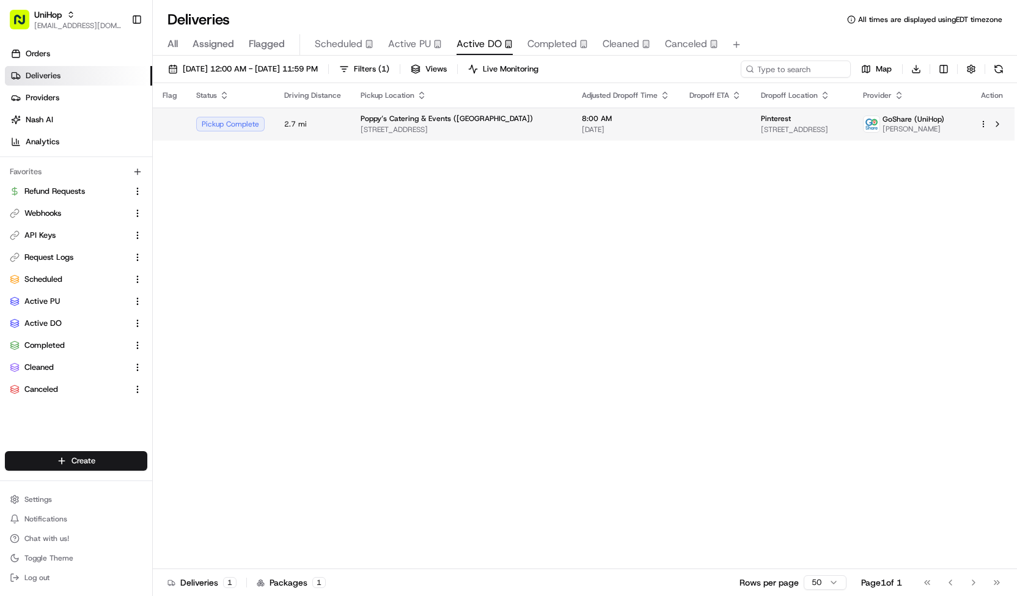
click at [416, 117] on span "Poppy’s Catering & Events ([GEOGRAPHIC_DATA])" at bounding box center [447, 119] width 172 height 10
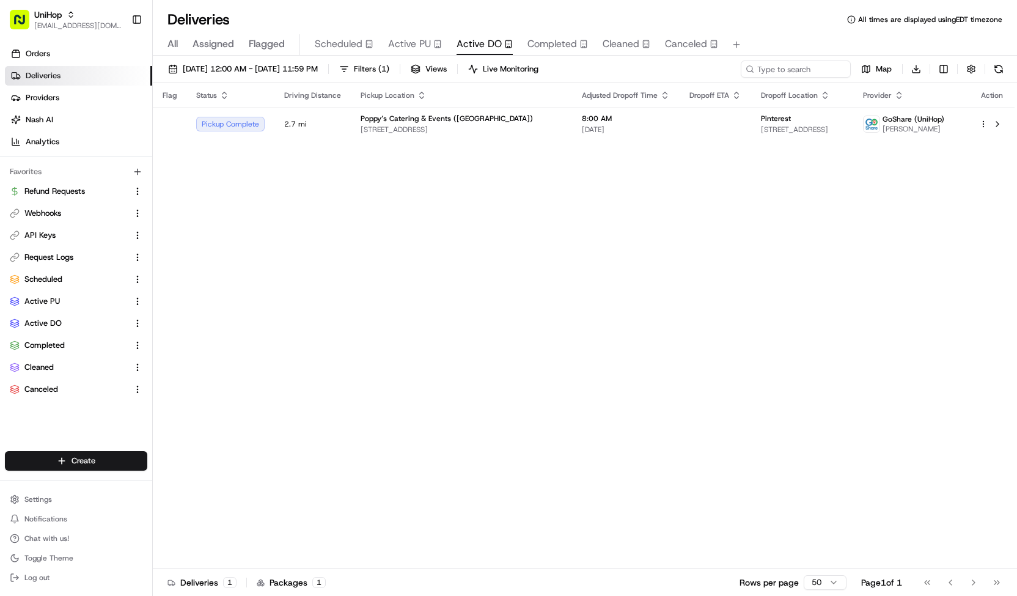
click at [334, 47] on span "Scheduled" at bounding box center [339, 44] width 48 height 15
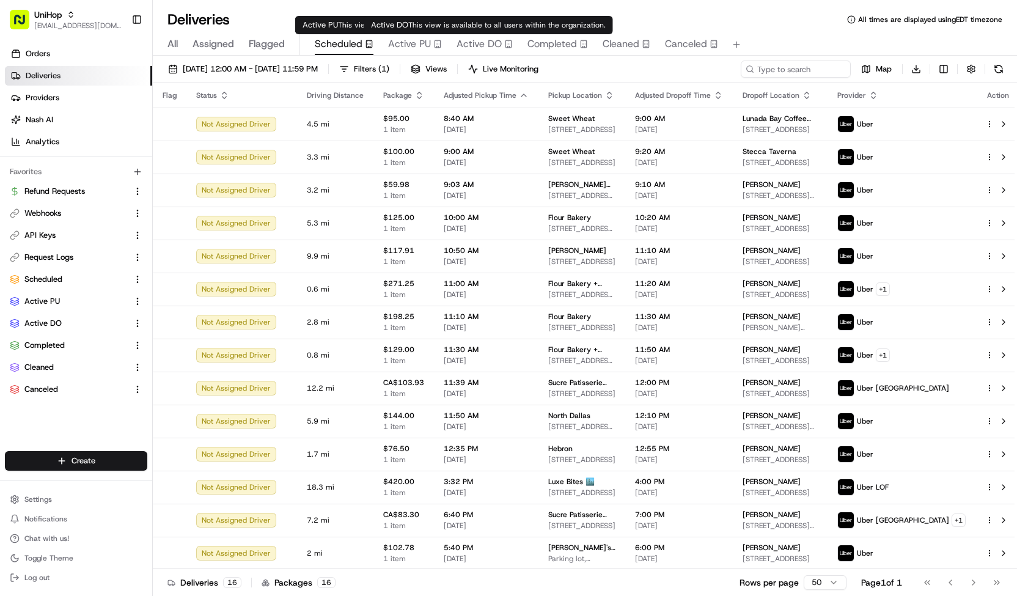
click at [463, 43] on span "Active DO" at bounding box center [479, 44] width 45 height 15
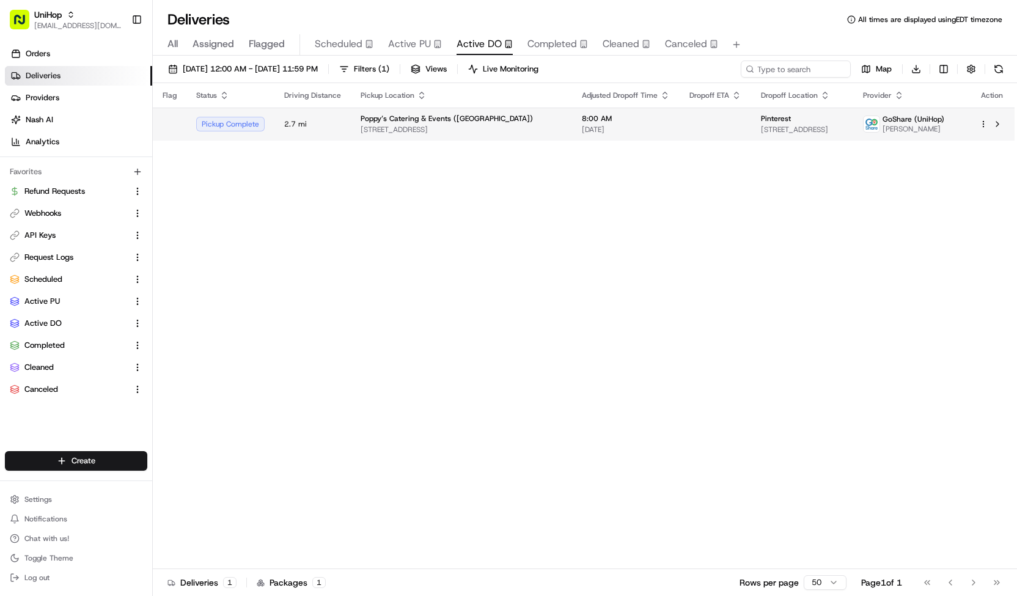
click at [434, 114] on span "Poppy’s Catering & Events ([GEOGRAPHIC_DATA])" at bounding box center [447, 119] width 172 height 10
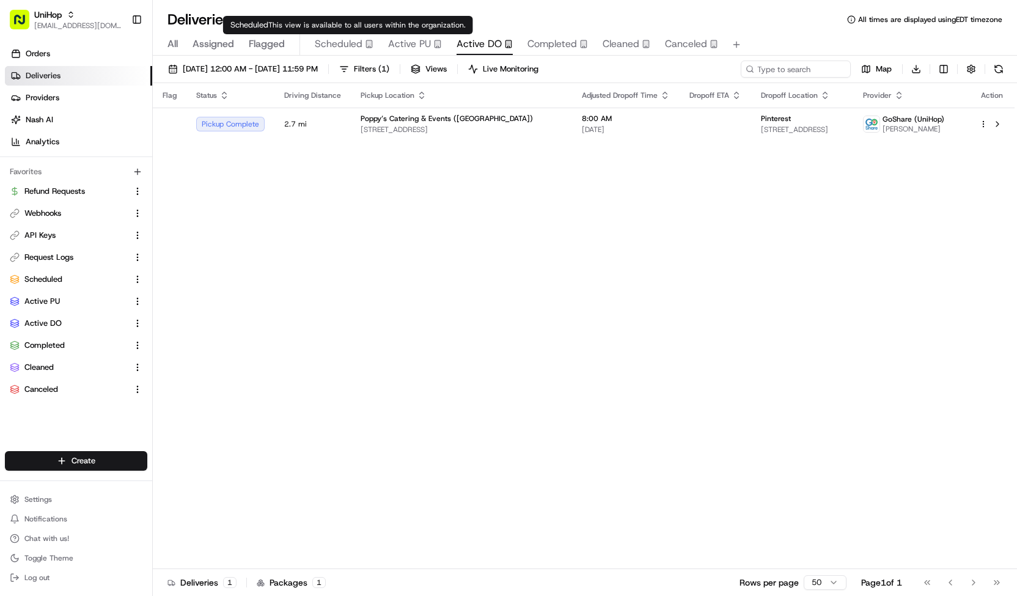
click at [348, 48] on span "Scheduled" at bounding box center [339, 44] width 48 height 15
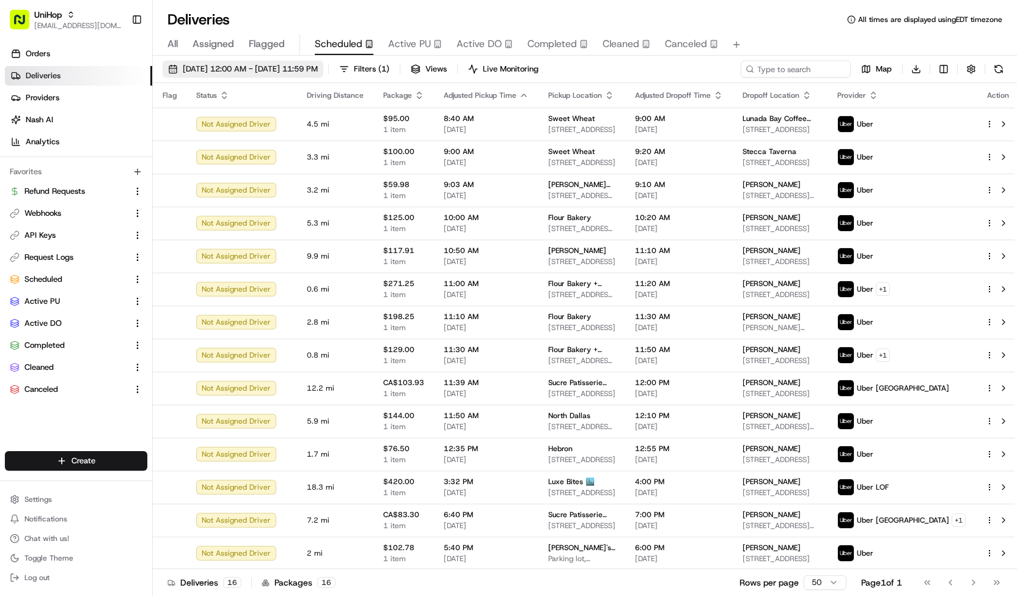
click at [318, 68] on span "[DATE] 12:00 AM - [DATE] 11:59 PM" at bounding box center [250, 69] width 135 height 11
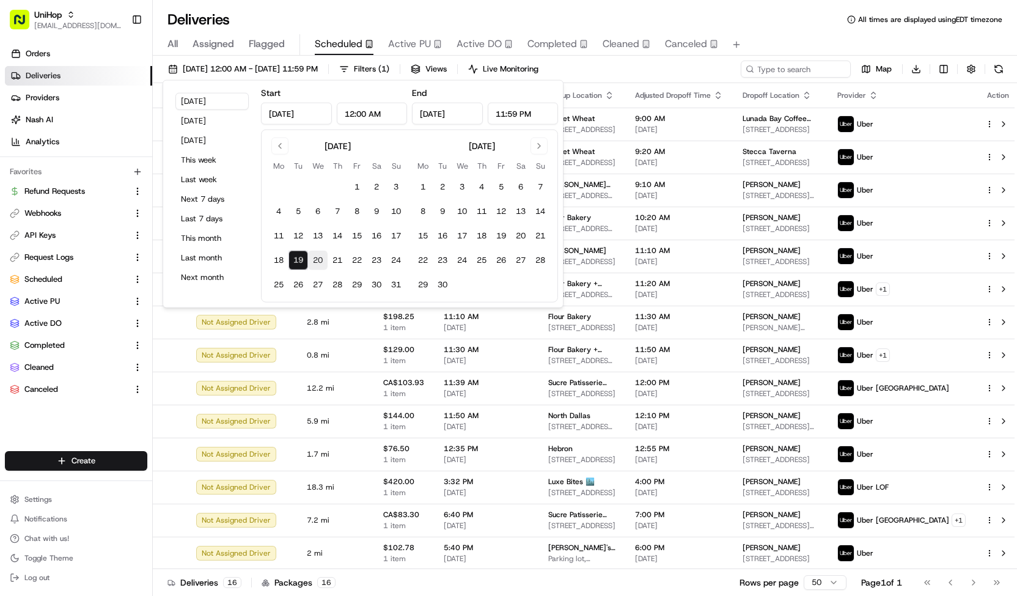
click at [313, 259] on button "20" at bounding box center [318, 261] width 20 height 20
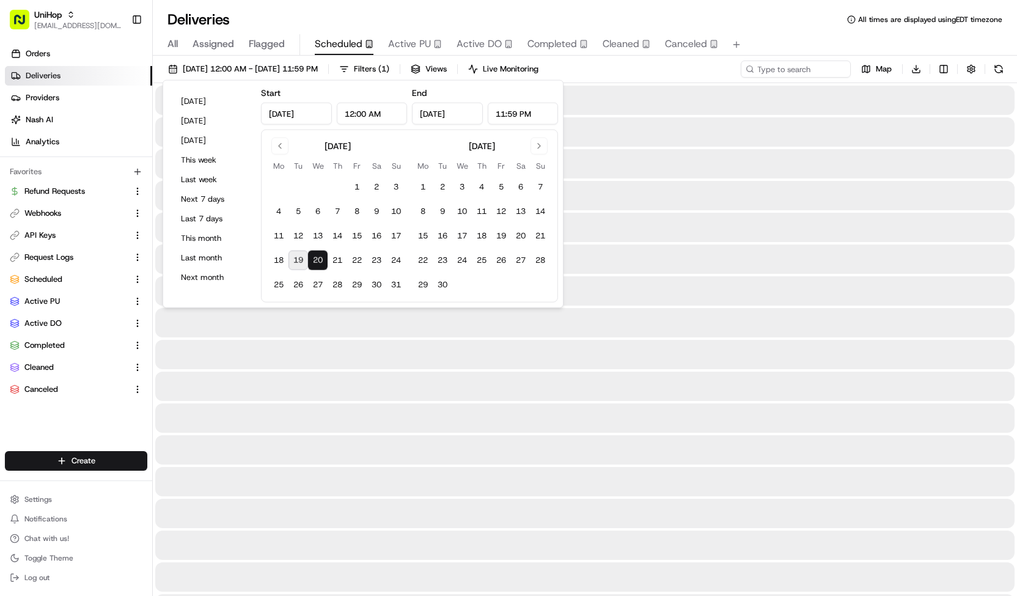
type input "[DATE]"
click at [313, 259] on button "20" at bounding box center [318, 261] width 20 height 20
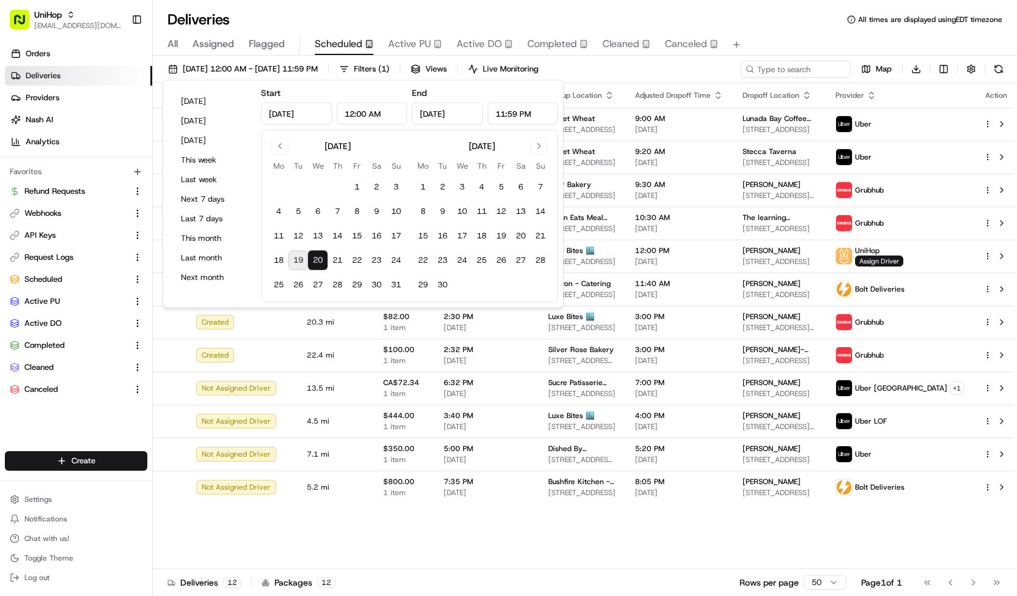
click at [663, 69] on div "[DATE] 12:00 AM - [DATE] 11:59 PM Filters ( 1 ) Views Live Monitoring Map Downl…" at bounding box center [585, 72] width 864 height 23
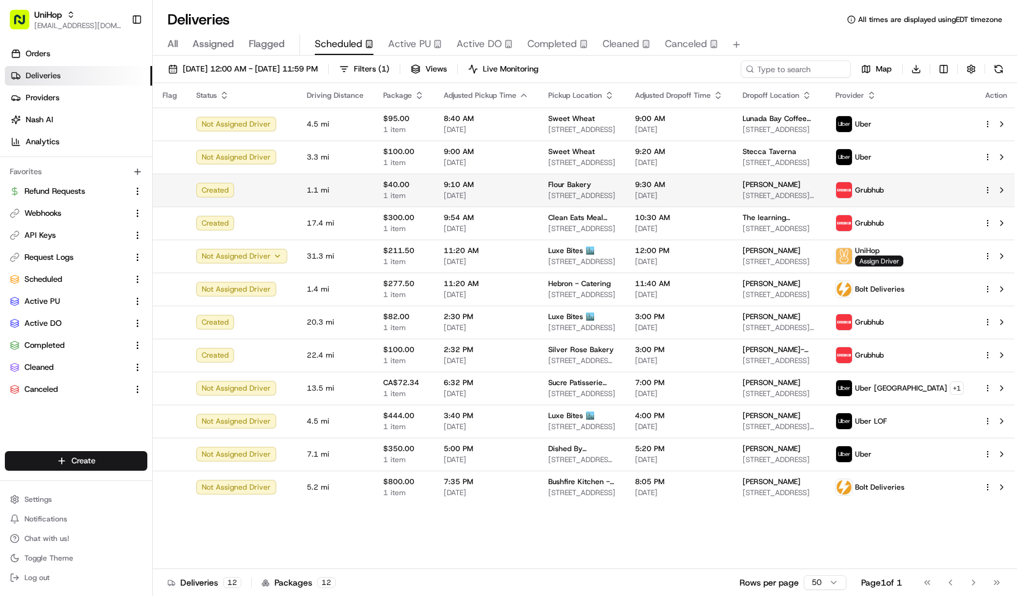
click at [609, 197] on span "[STREET_ADDRESS]" at bounding box center [581, 196] width 67 height 10
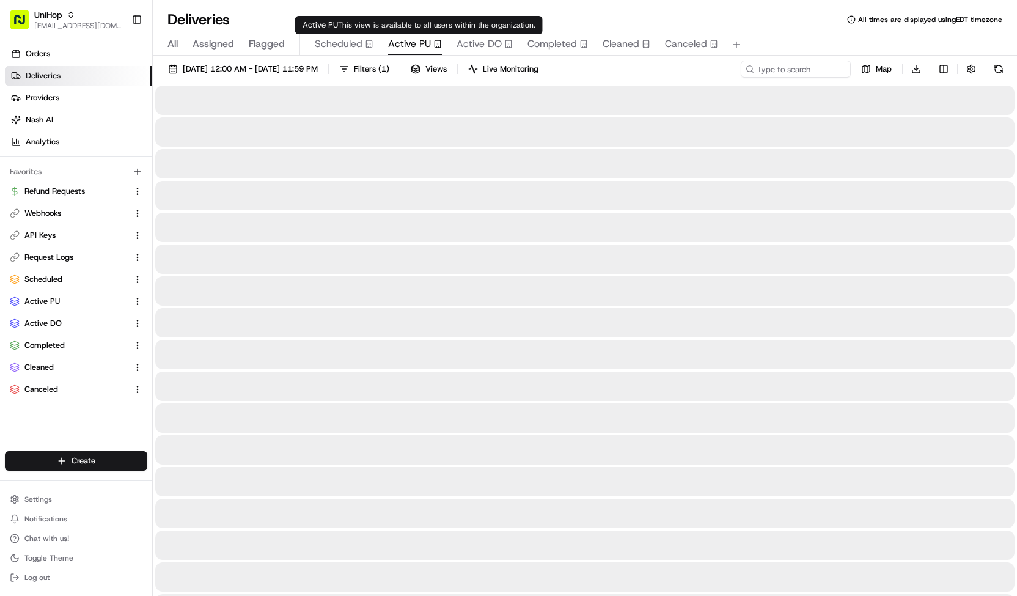
click at [412, 50] on span "Active PU" at bounding box center [409, 44] width 43 height 15
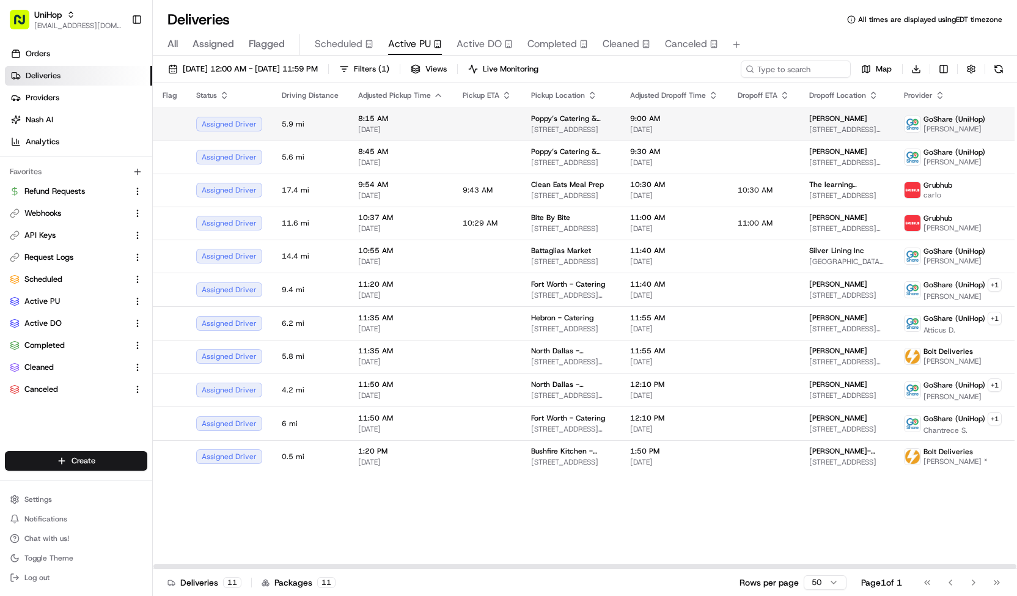
click at [477, 116] on td at bounding box center [487, 124] width 68 height 33
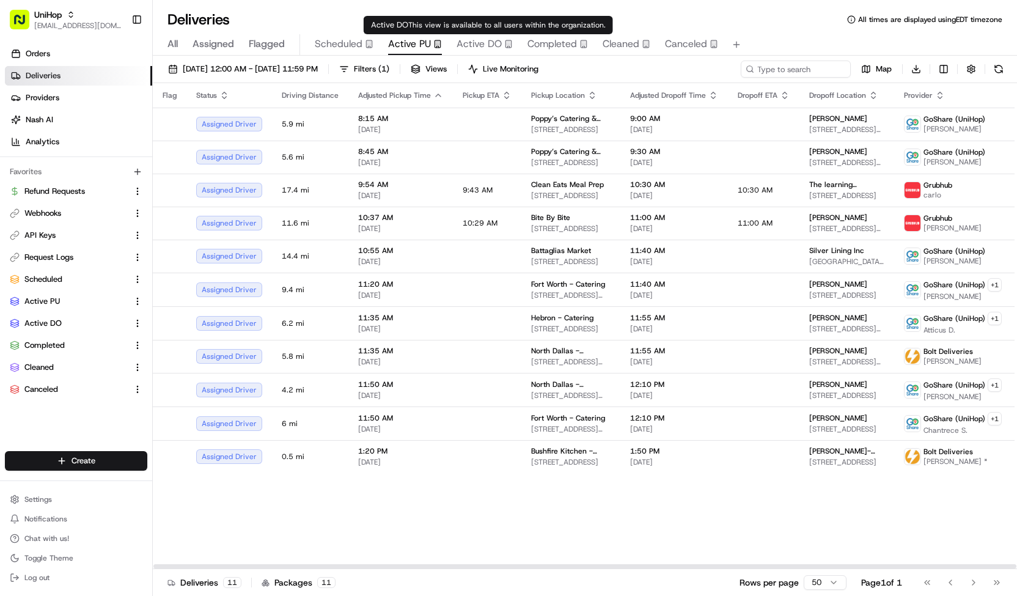
click at [474, 40] on span "Active DO" at bounding box center [479, 44] width 45 height 15
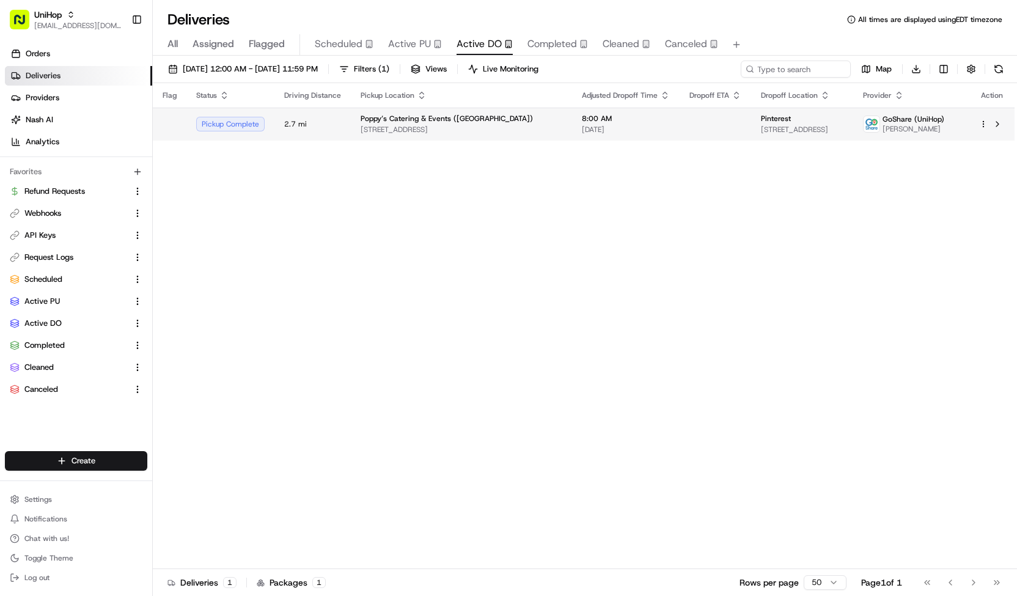
click at [445, 121] on span "Poppy’s Catering & Events ([GEOGRAPHIC_DATA])" at bounding box center [447, 119] width 172 height 10
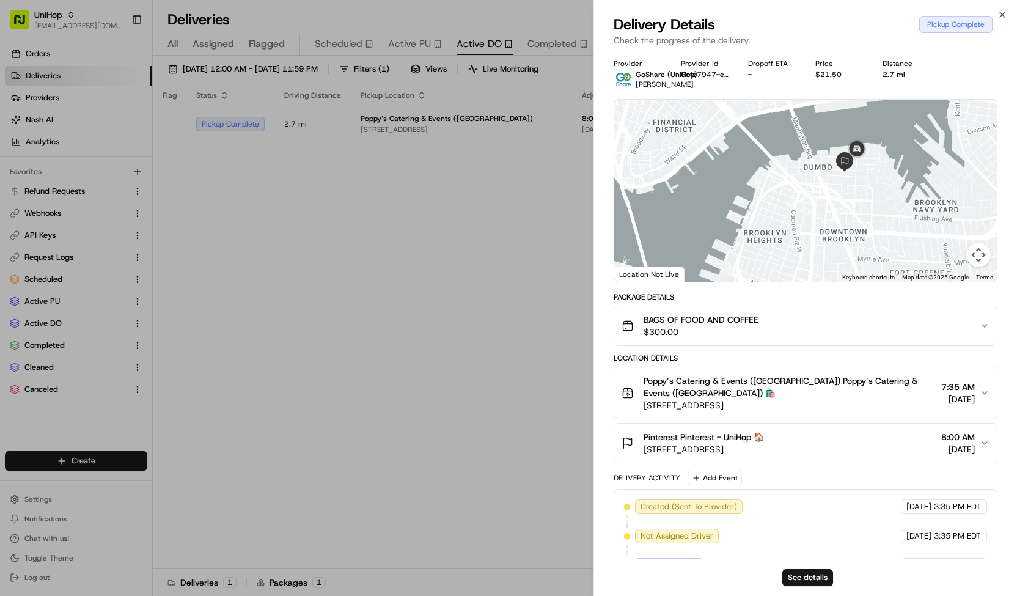
drag, startPoint x: 787, startPoint y: 141, endPoint x: 766, endPoint y: 201, distance: 63.2
click at [766, 201] on div at bounding box center [805, 191] width 383 height 182
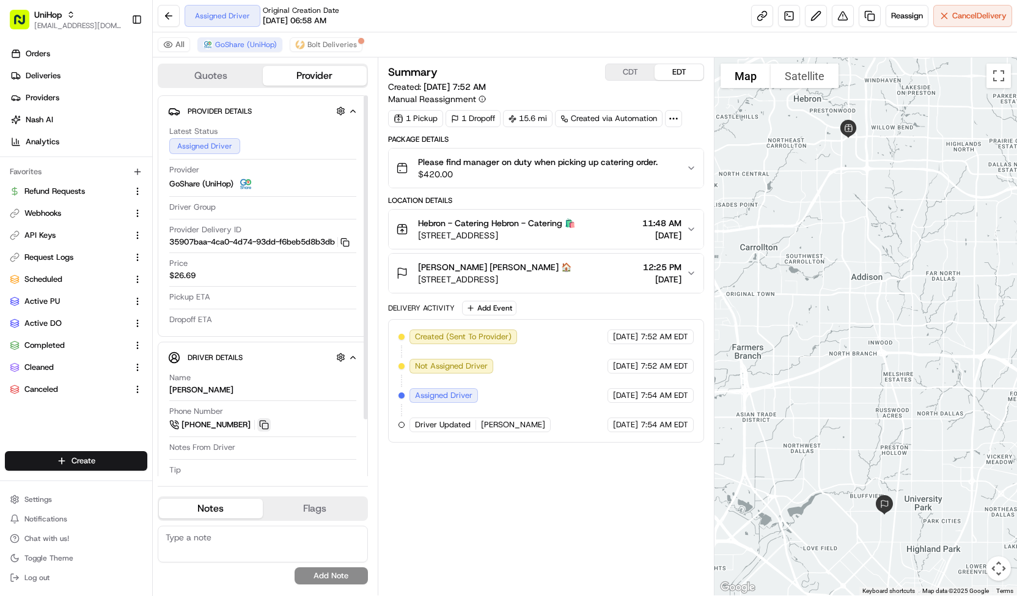
click at [264, 419] on button at bounding box center [263, 424] width 13 height 13
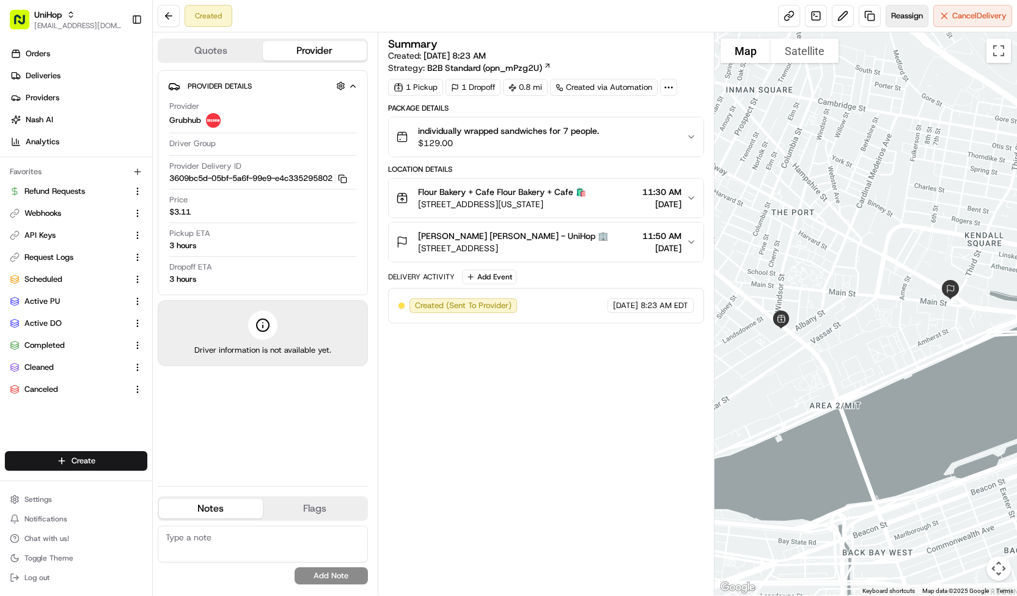
click at [905, 14] on span "Reassign" at bounding box center [907, 15] width 32 height 11
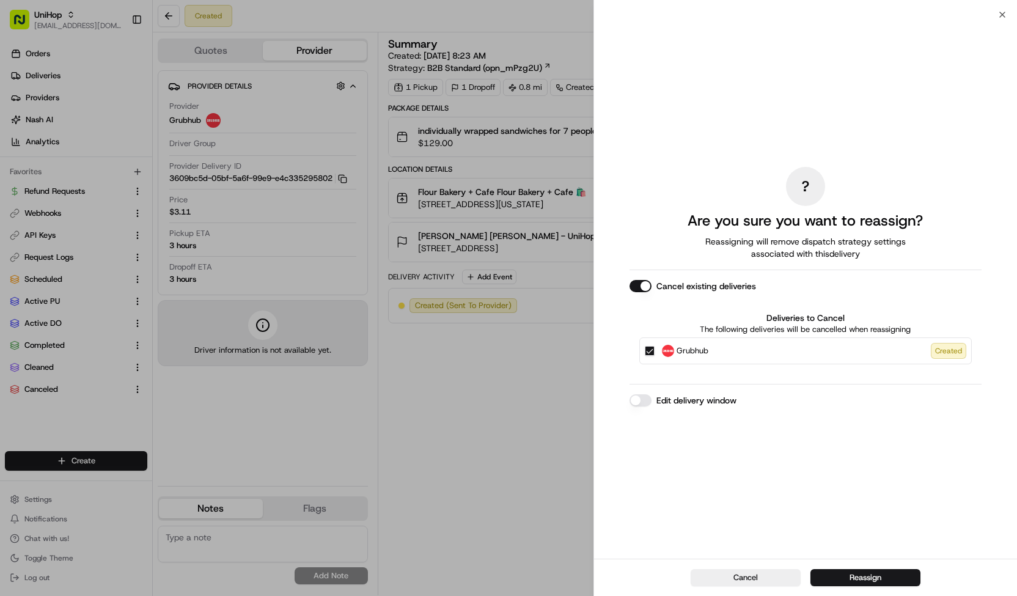
click at [706, 355] on span "Grubhub" at bounding box center [693, 351] width 32 height 12
click at [655, 355] on button "Grubhub Created" at bounding box center [650, 351] width 10 height 10
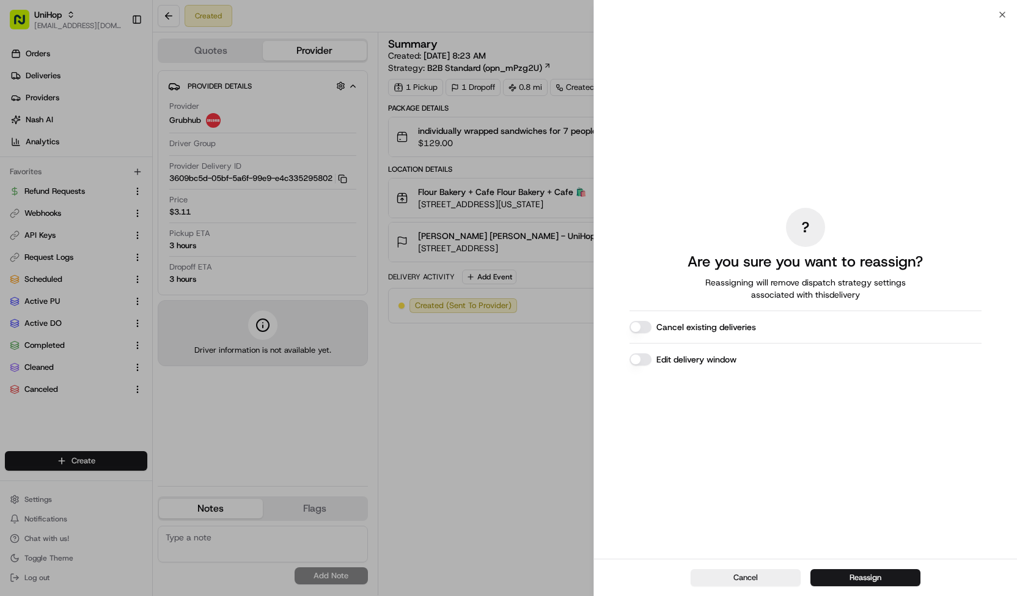
click at [822, 567] on div "Cancel Reassign" at bounding box center [805, 577] width 423 height 37
click at [823, 579] on button "Reassign" at bounding box center [866, 577] width 110 height 17
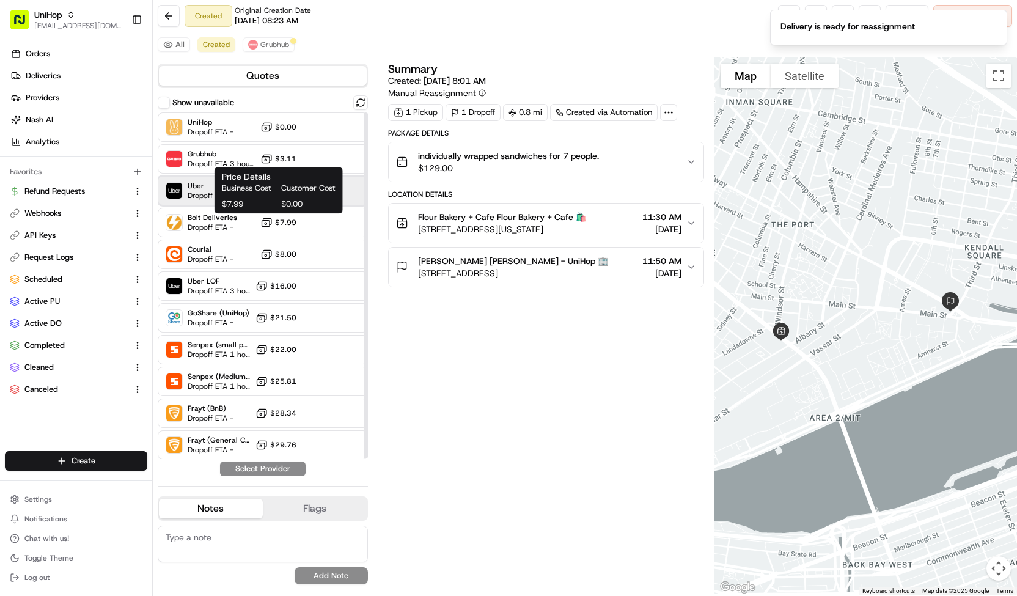
click at [199, 204] on div "Uber Dropoff ETA 3 hours $5.10" at bounding box center [263, 190] width 210 height 29
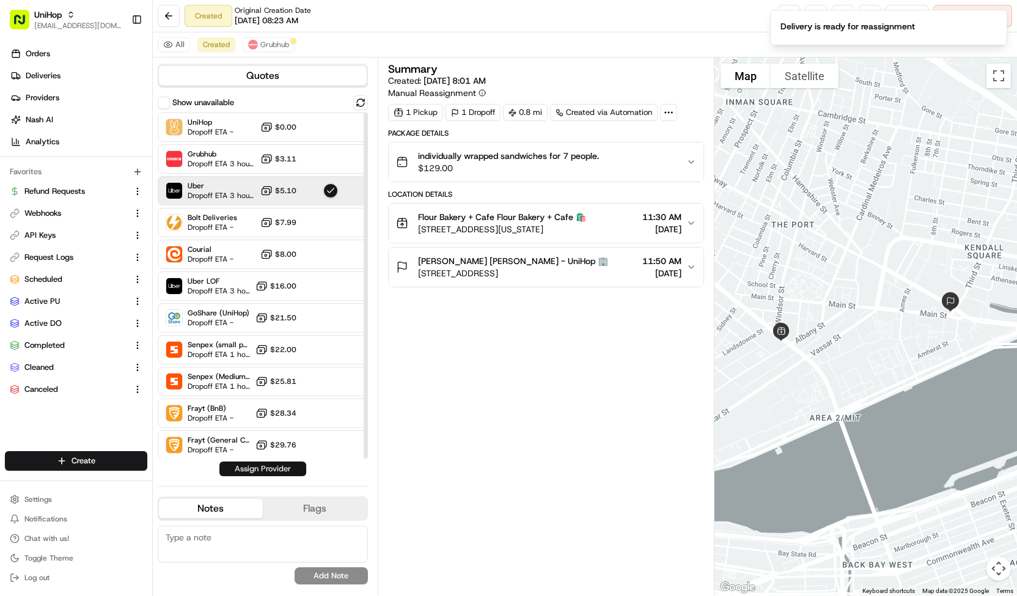
click at [277, 467] on button "Assign Provider" at bounding box center [262, 468] width 87 height 15
click at [260, 43] on span "Grubhub" at bounding box center [274, 45] width 29 height 10
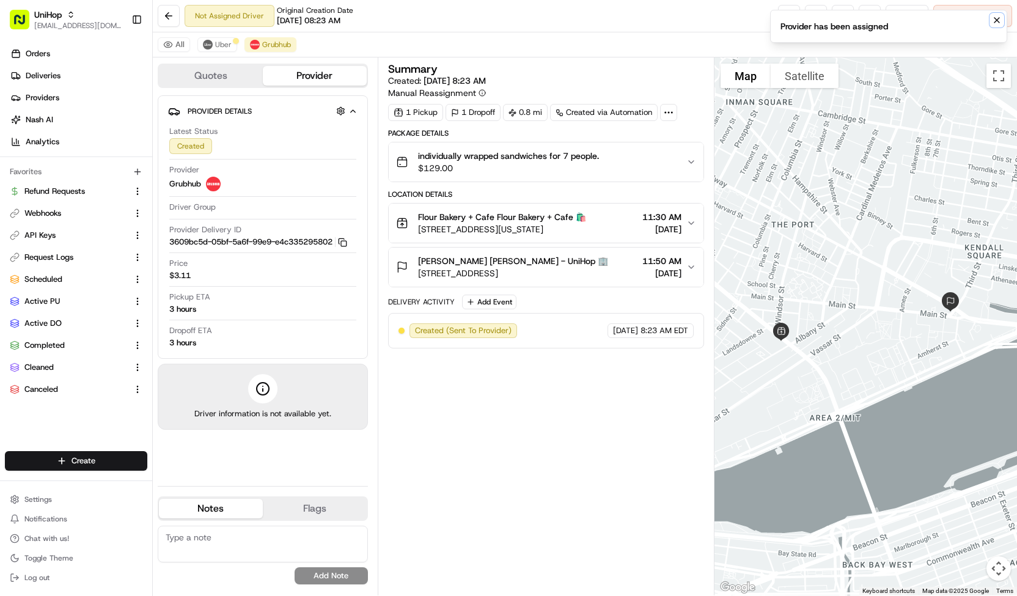
click at [996, 14] on button "Notifications (F8)" at bounding box center [997, 20] width 15 height 15
click at [996, 14] on span "Cancel Delivery" at bounding box center [979, 15] width 54 height 11
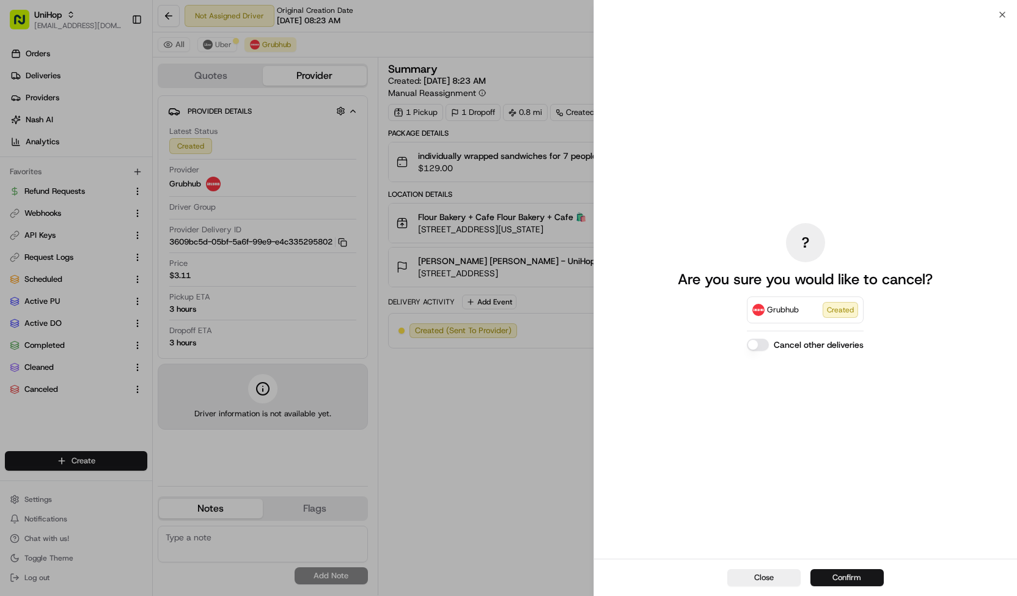
click at [857, 573] on button "Confirm" at bounding box center [847, 577] width 73 height 17
